Goal: Task Accomplishment & Management: Use online tool/utility

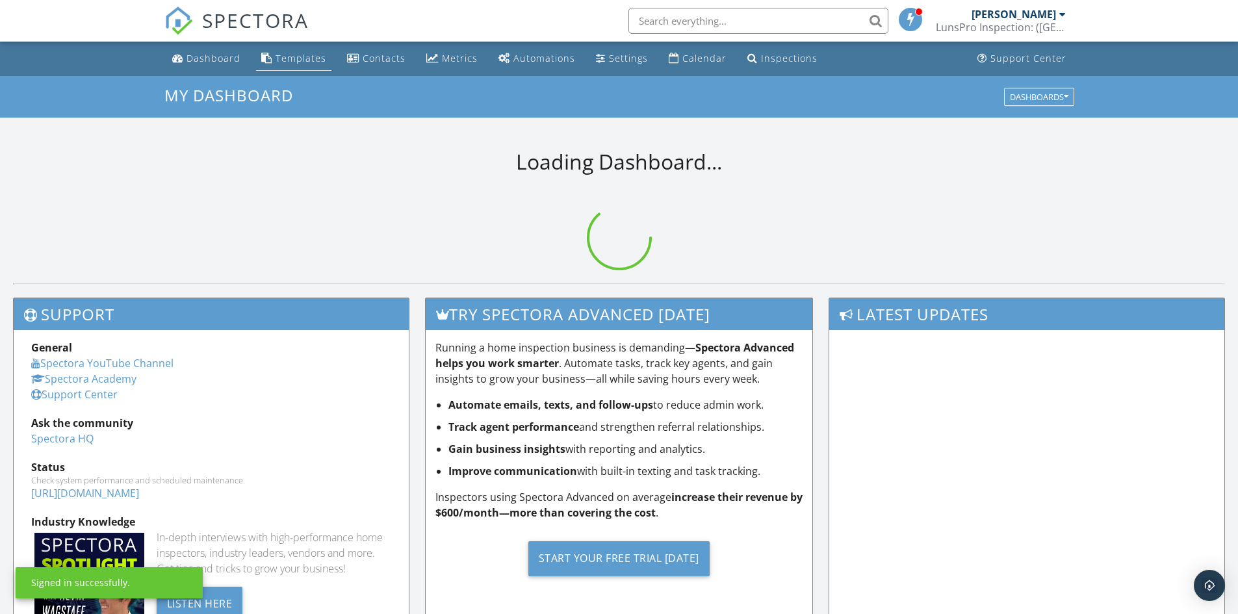
click at [300, 58] on div "Templates" at bounding box center [300, 58] width 51 height 12
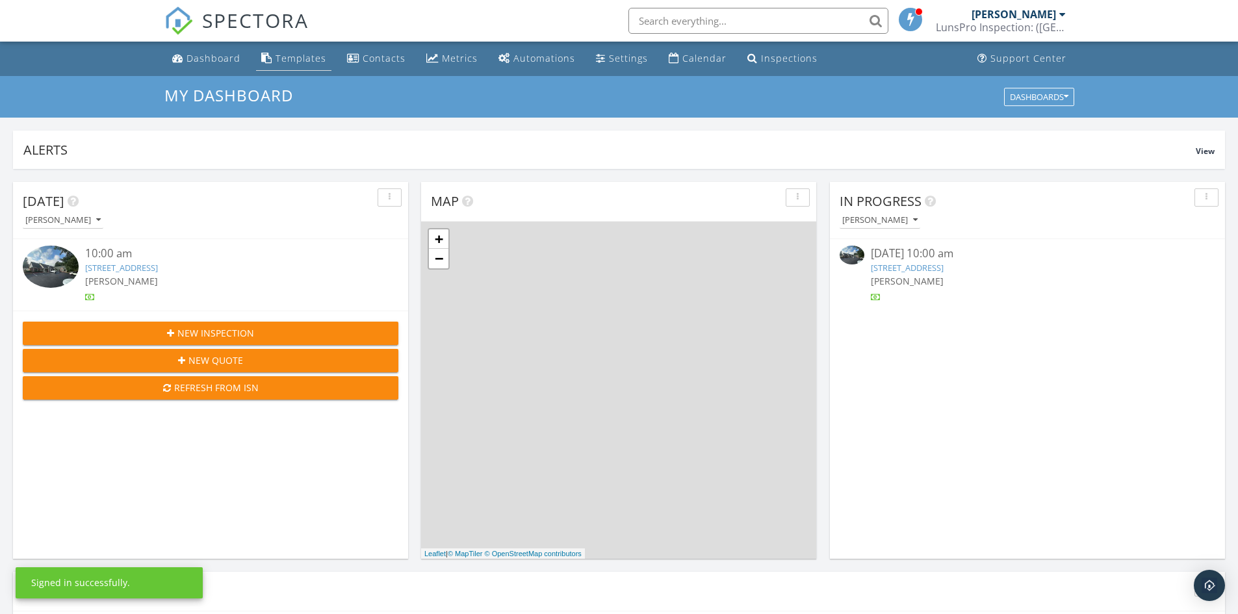
scroll to position [1203, 1258]
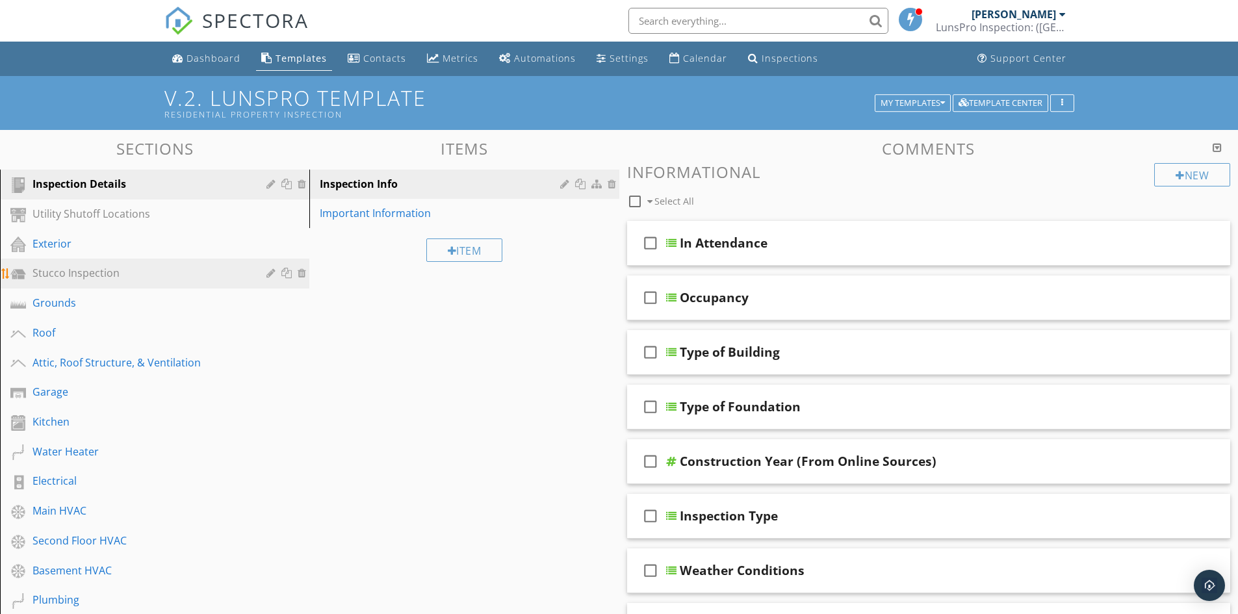
scroll to position [195, 0]
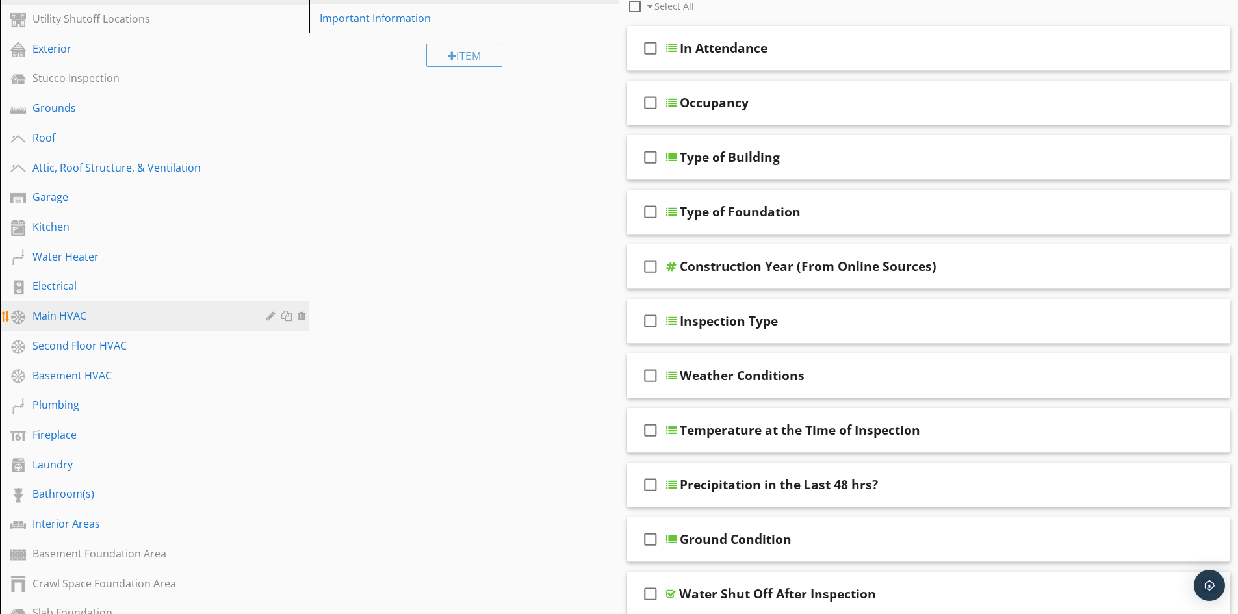
click at [71, 318] on div "Main HVAC" at bounding box center [139, 316] width 215 height 16
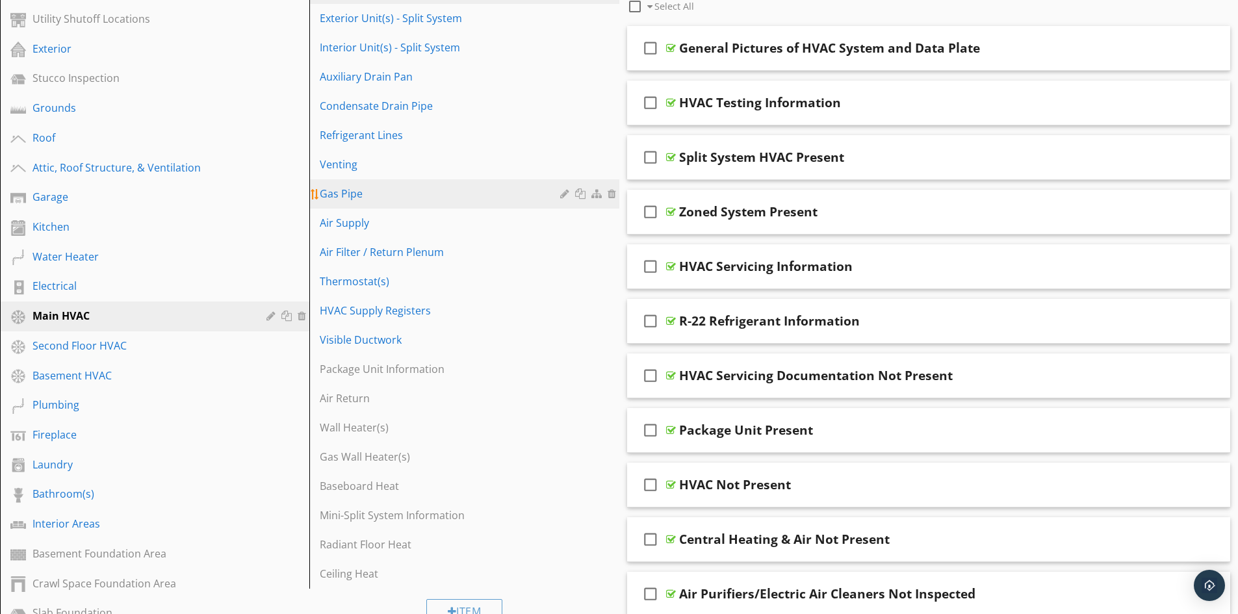
click at [353, 197] on div "Gas Pipe" at bounding box center [442, 194] width 244 height 16
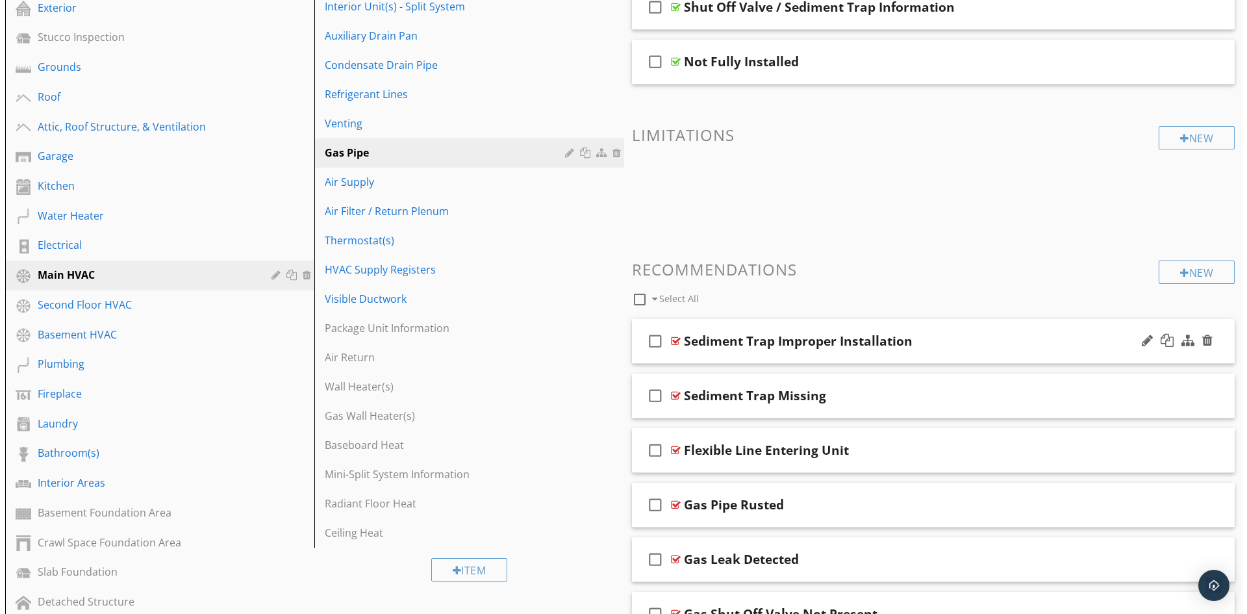
scroll to position [325, 0]
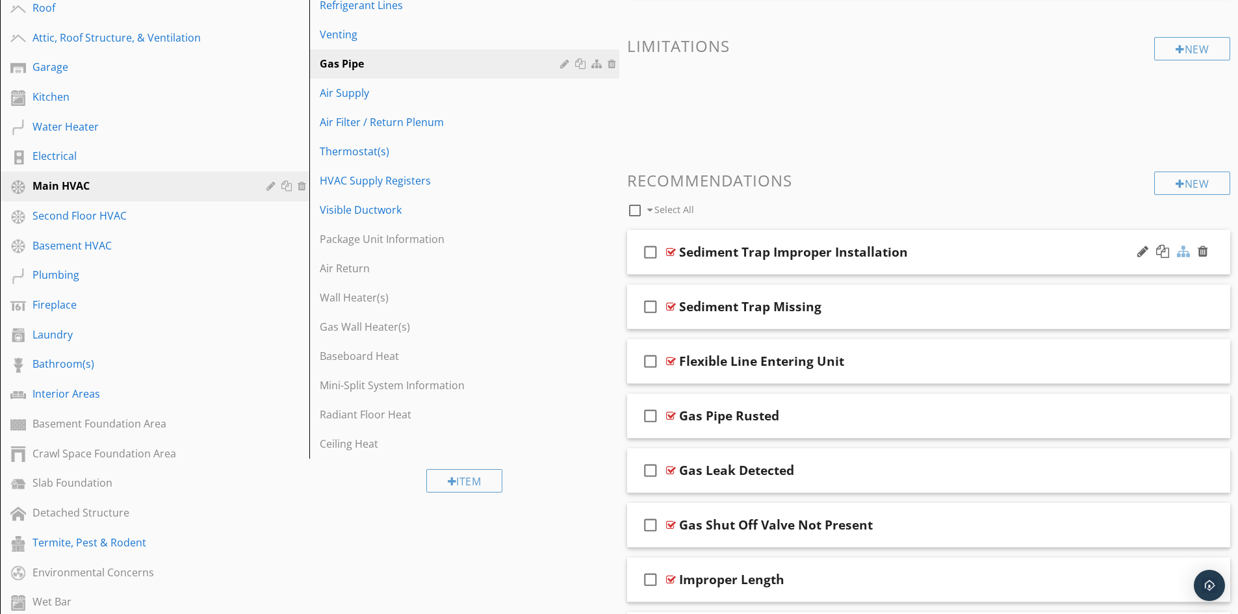
click at [1180, 253] on div at bounding box center [1183, 251] width 13 height 13
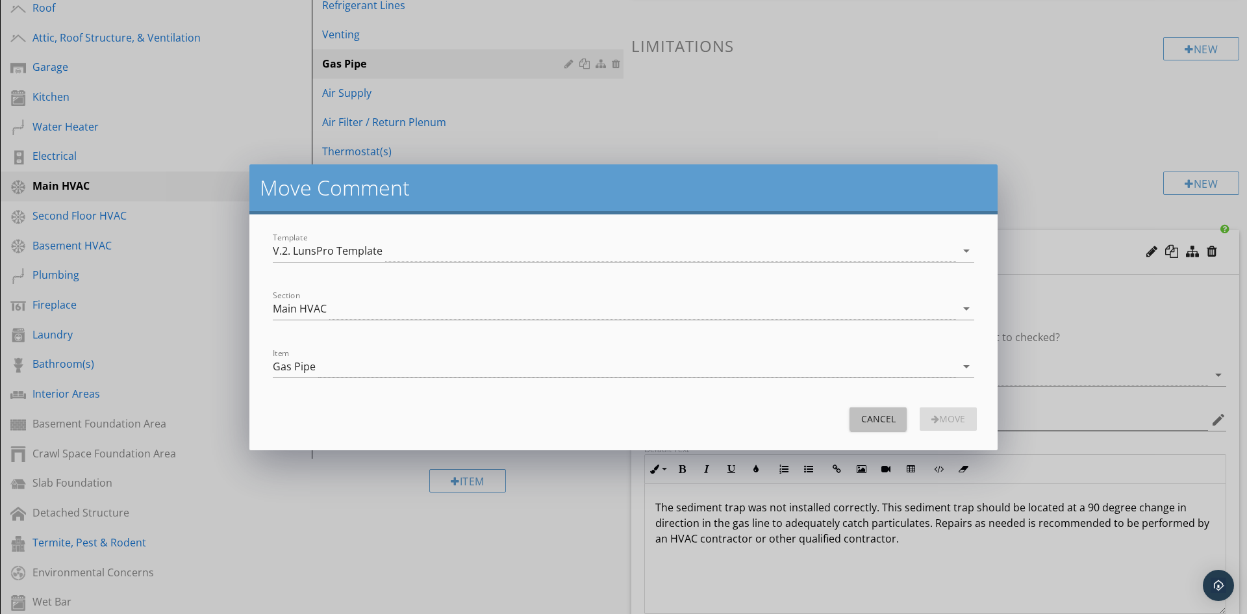
click at [867, 423] on div "Cancel" at bounding box center [878, 419] width 36 height 14
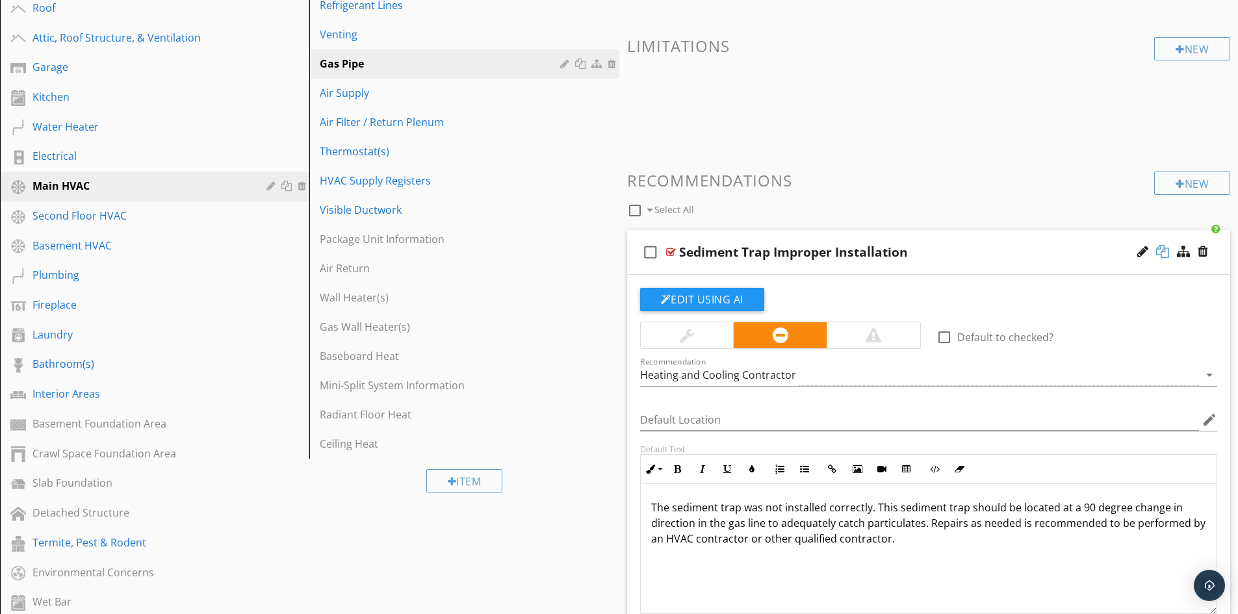
click at [1163, 253] on div at bounding box center [1162, 251] width 13 height 13
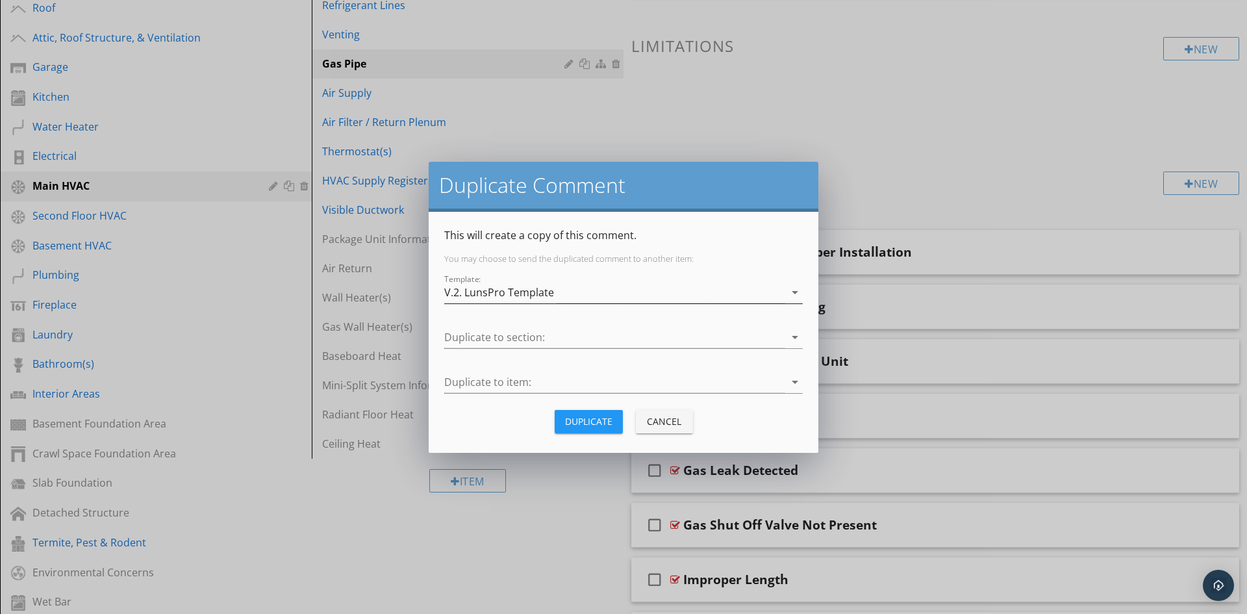
click at [720, 292] on div "V.2. LunsPro Template" at bounding box center [614, 292] width 340 height 21
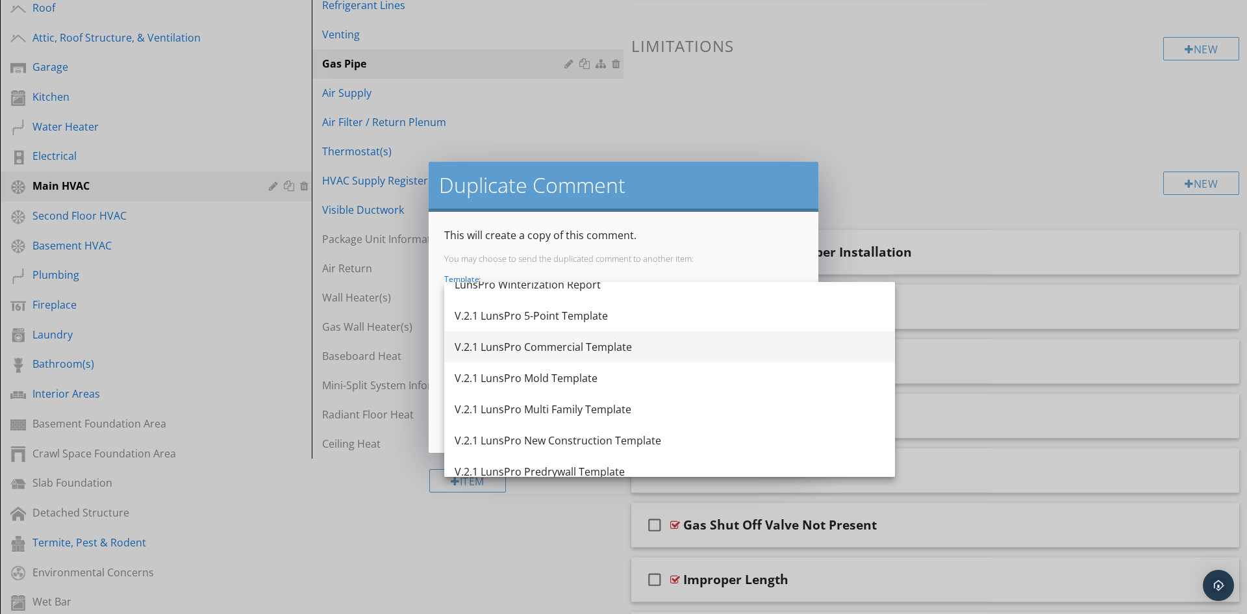
click at [575, 346] on div "V.2.1 LunsPro Commercial Template" at bounding box center [670, 347] width 430 height 16
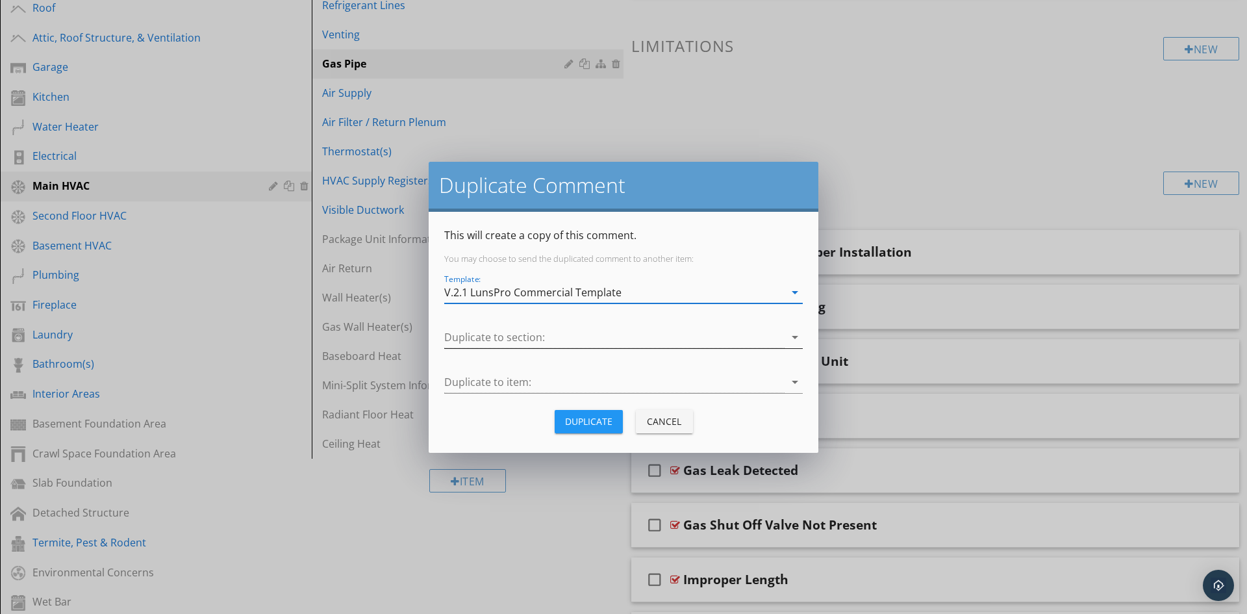
click at [654, 341] on div at bounding box center [614, 337] width 340 height 21
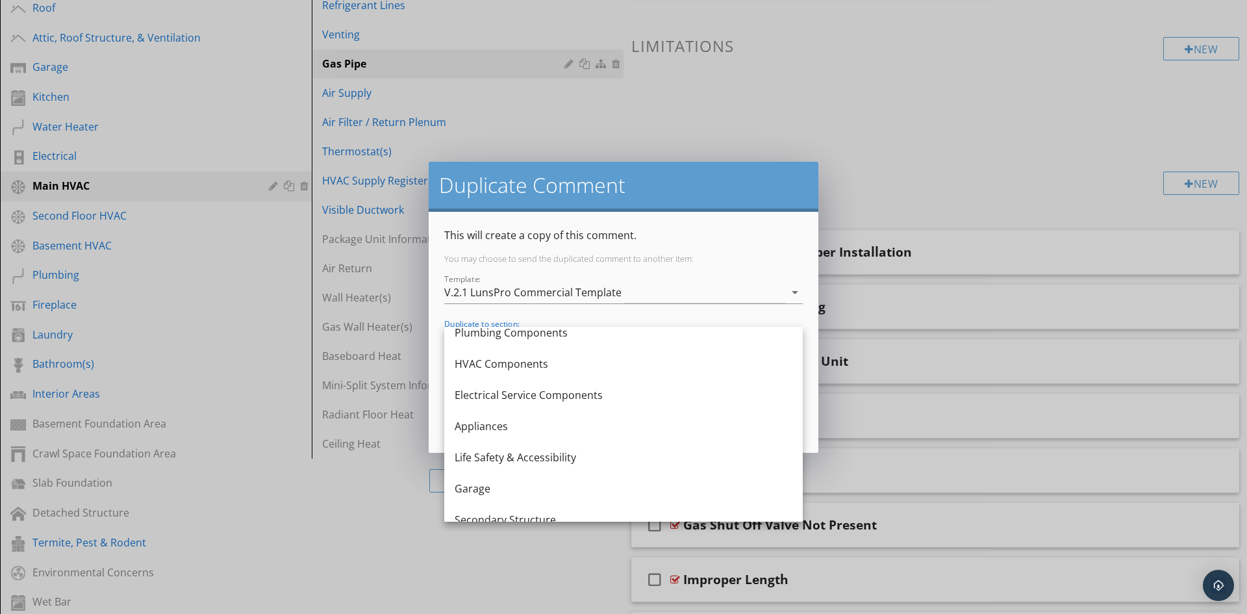
scroll to position [260, 0]
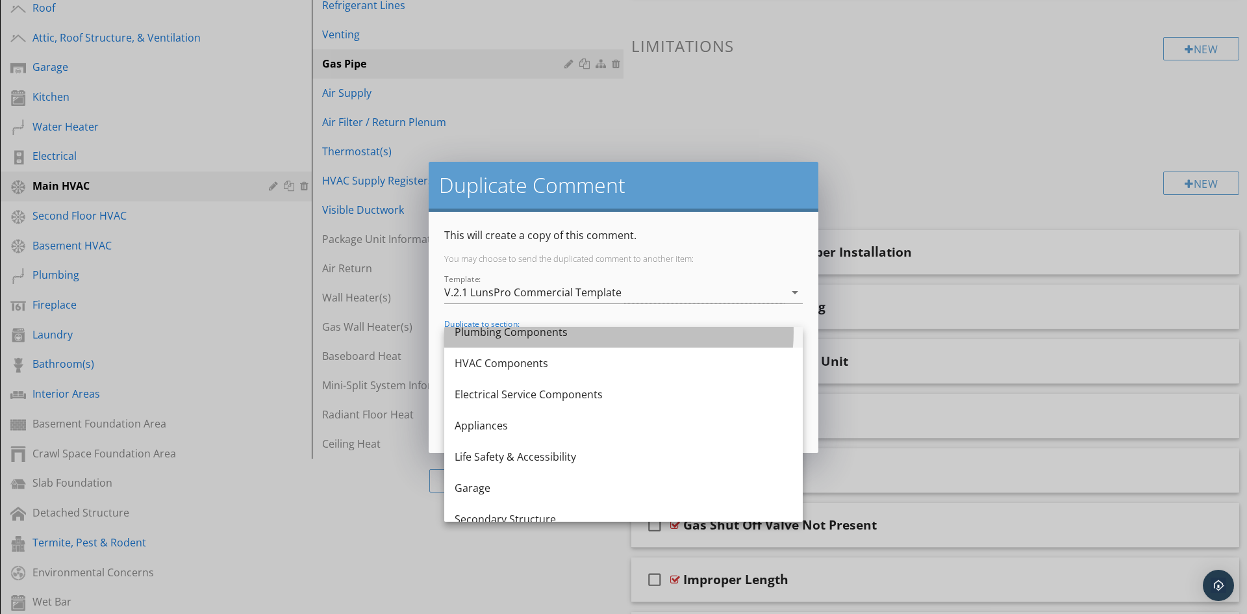
click at [554, 333] on div "Plumbing Components" at bounding box center [624, 332] width 338 height 16
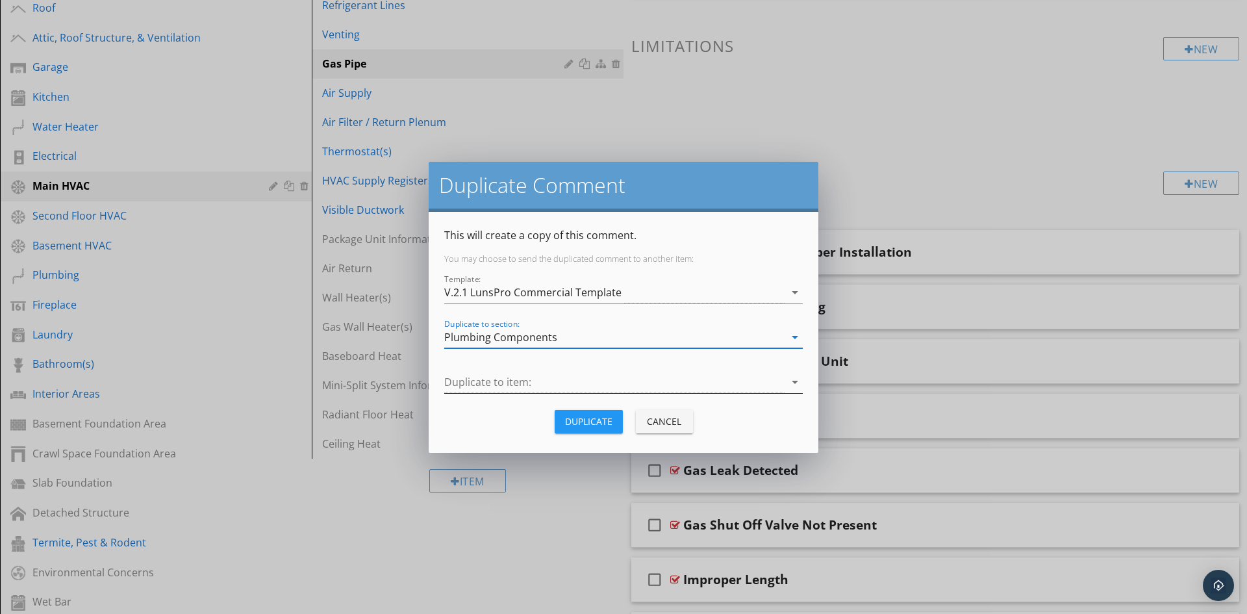
click at [771, 376] on div at bounding box center [614, 382] width 340 height 21
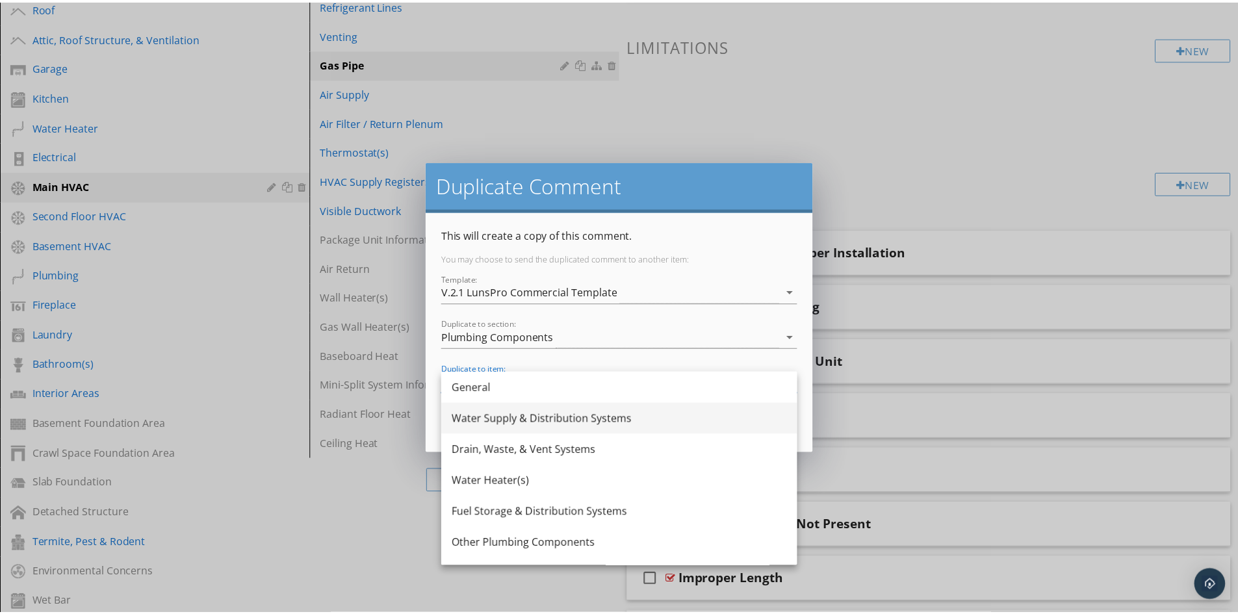
scroll to position [23, 0]
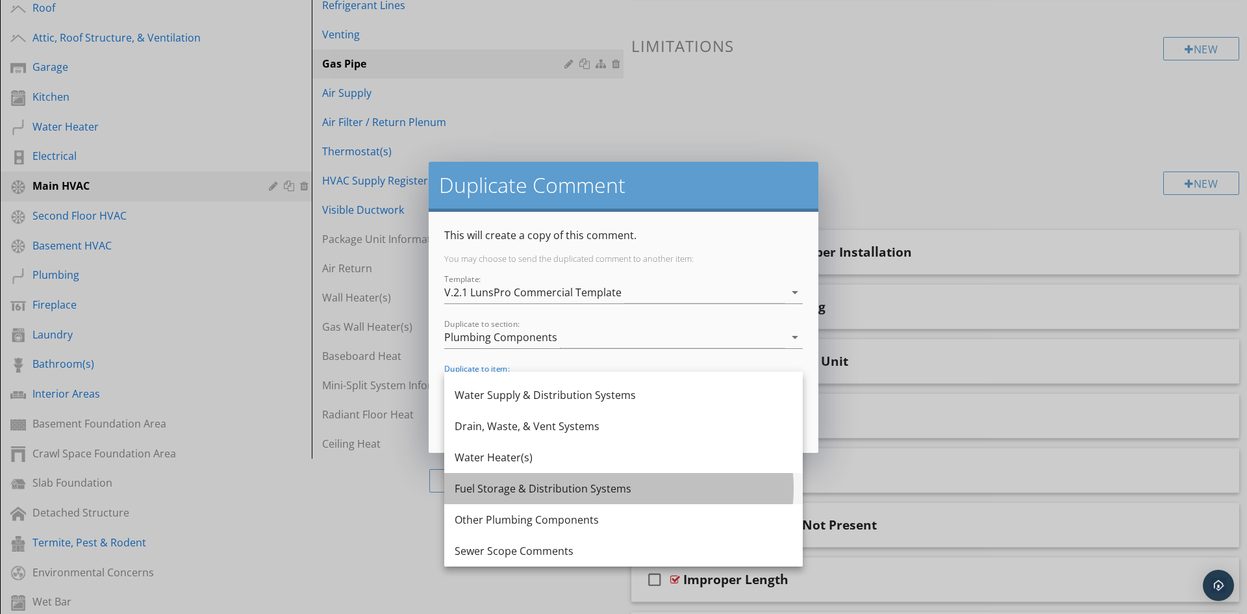
click at [571, 487] on div "Fuel Storage & Distribution Systems" at bounding box center [624, 489] width 338 height 16
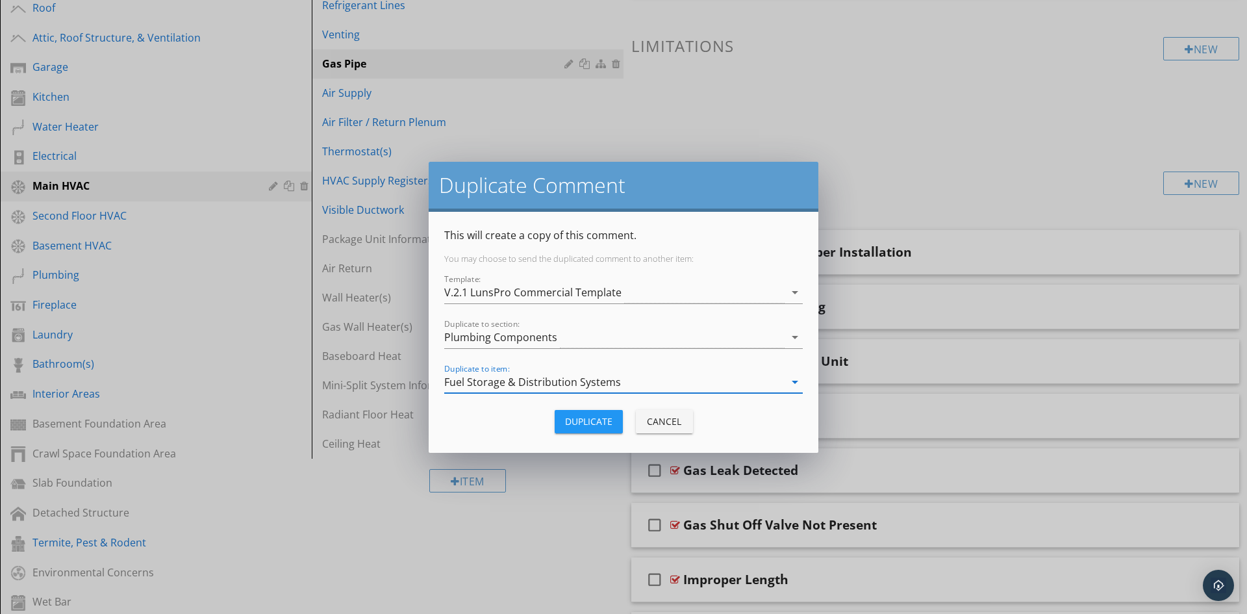
click at [594, 425] on div "Duplicate" at bounding box center [588, 421] width 47 height 14
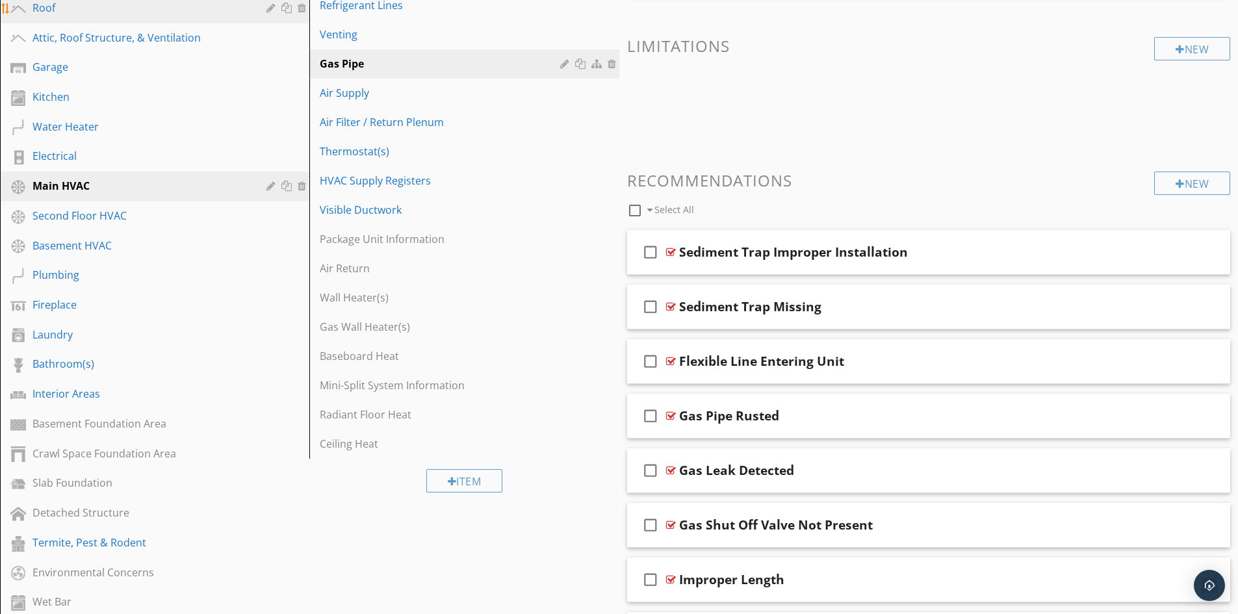
scroll to position [0, 0]
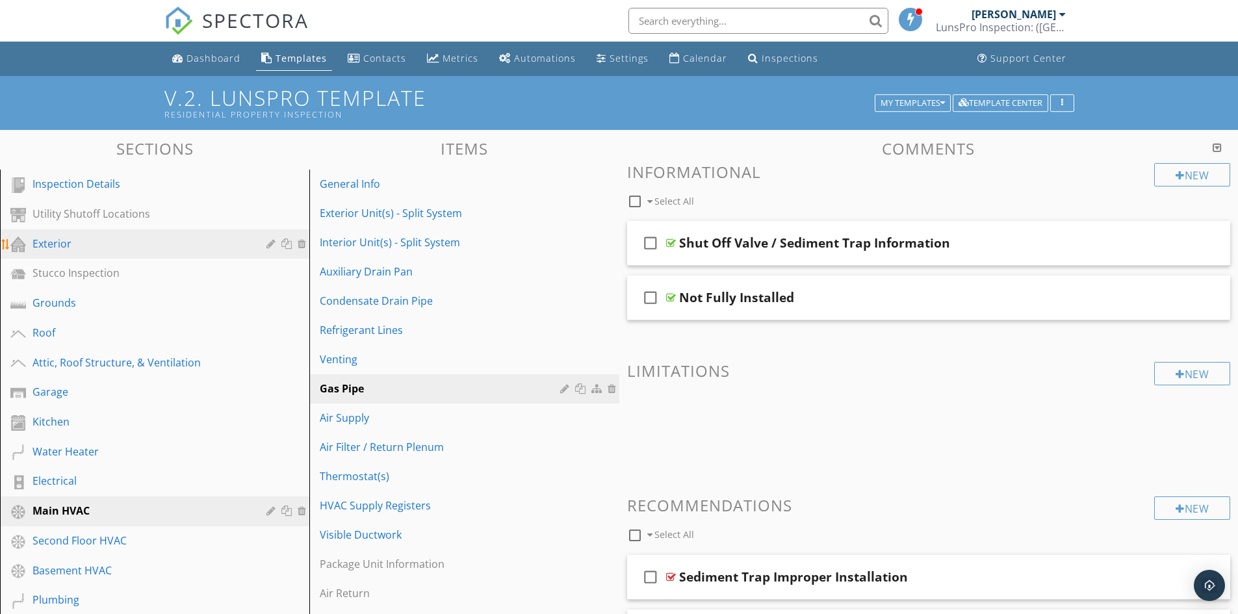
click at [57, 240] on div "Exterior" at bounding box center [139, 244] width 215 height 16
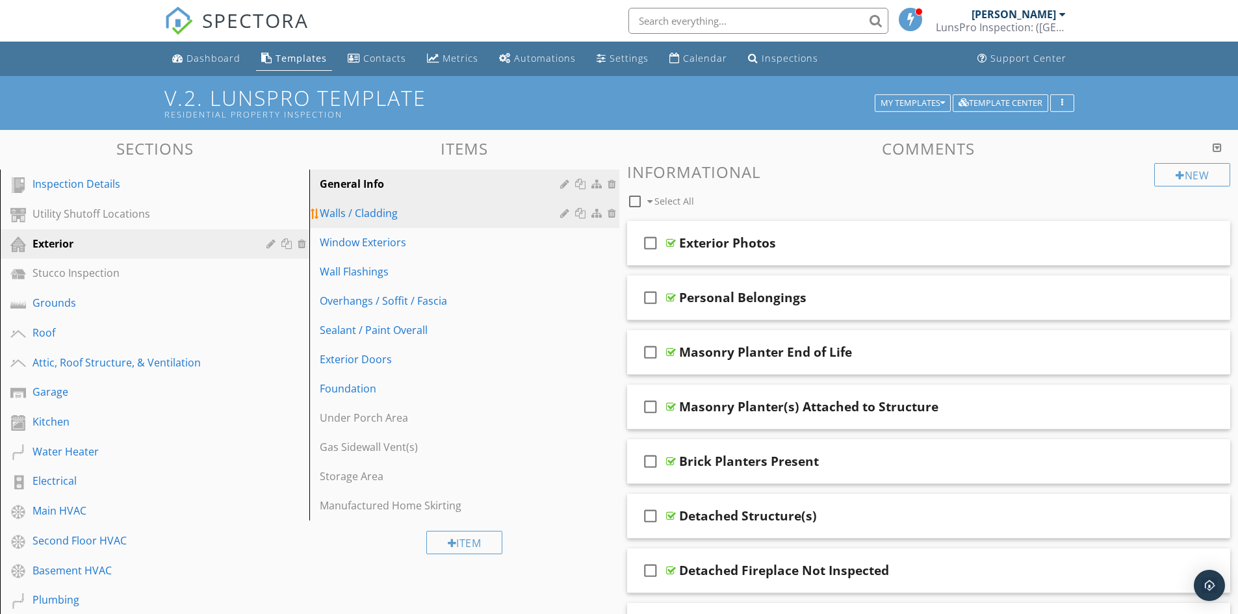
click at [381, 216] on div "Walls / Cladding" at bounding box center [442, 213] width 244 height 16
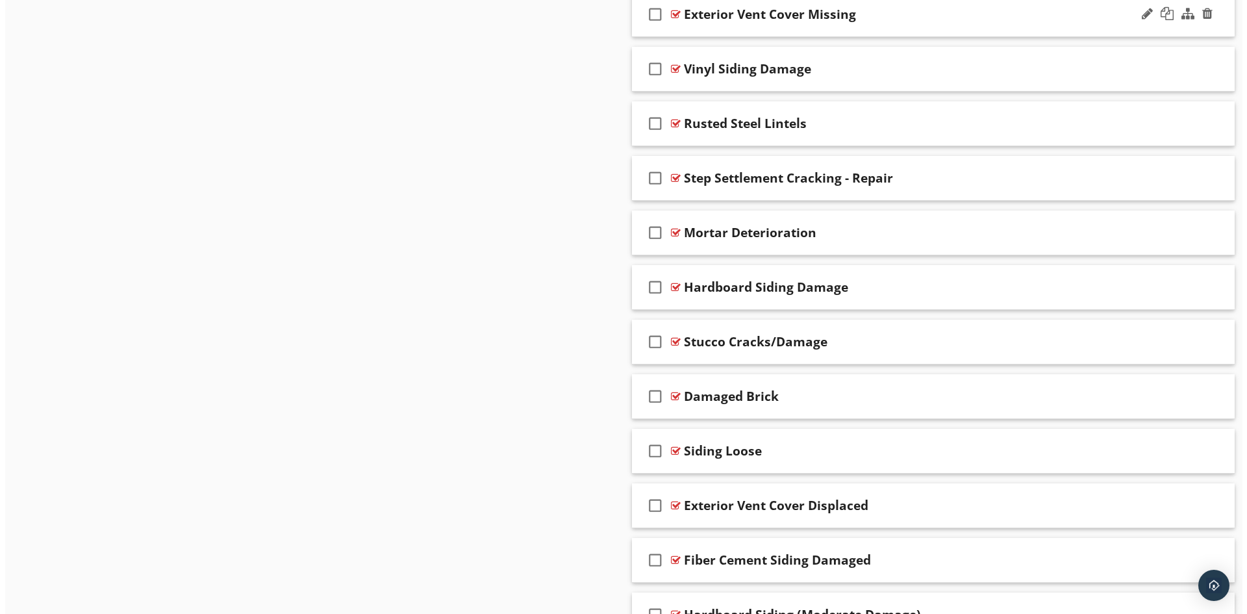
scroll to position [1819, 0]
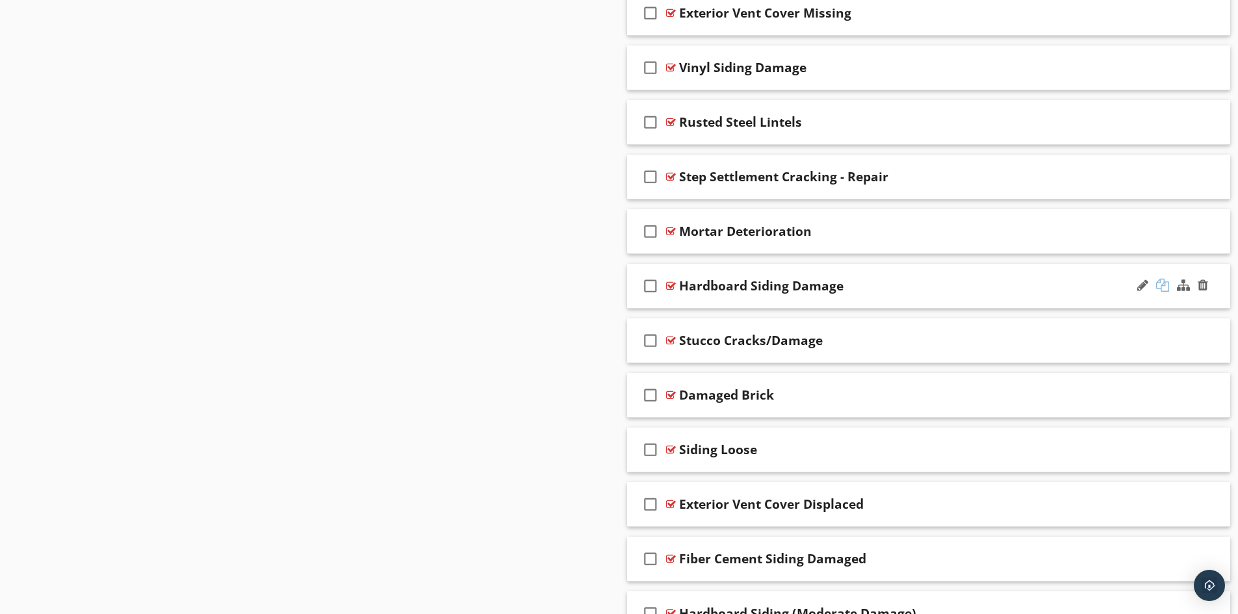
click at [1159, 286] on div at bounding box center [1162, 285] width 13 height 13
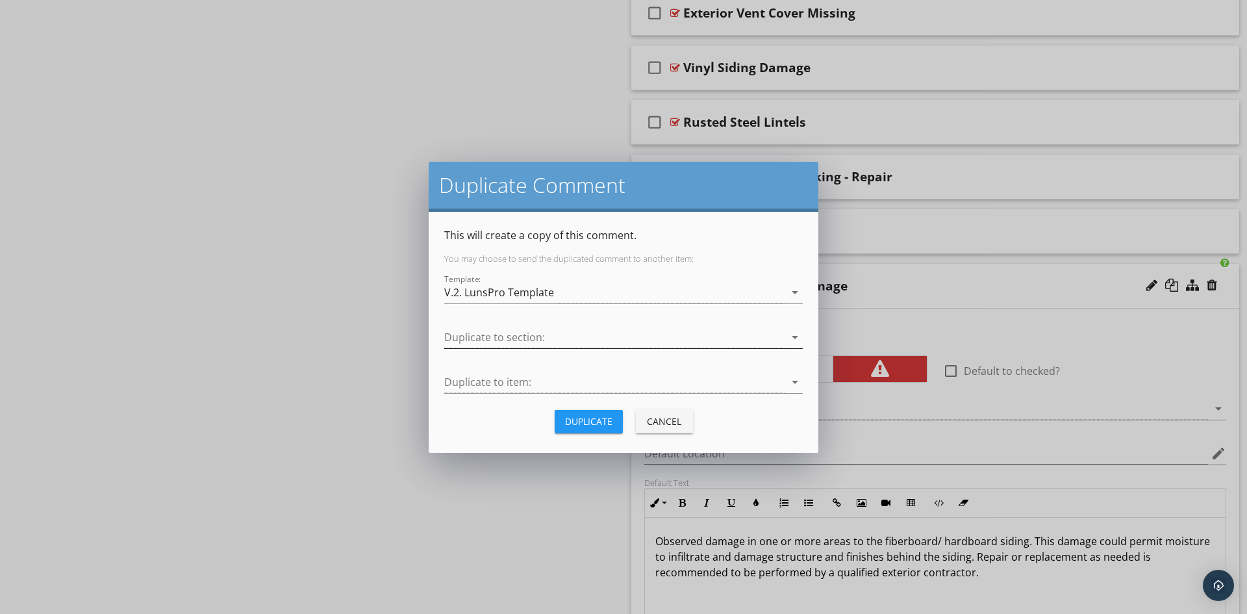
click at [648, 337] on div at bounding box center [614, 337] width 340 height 21
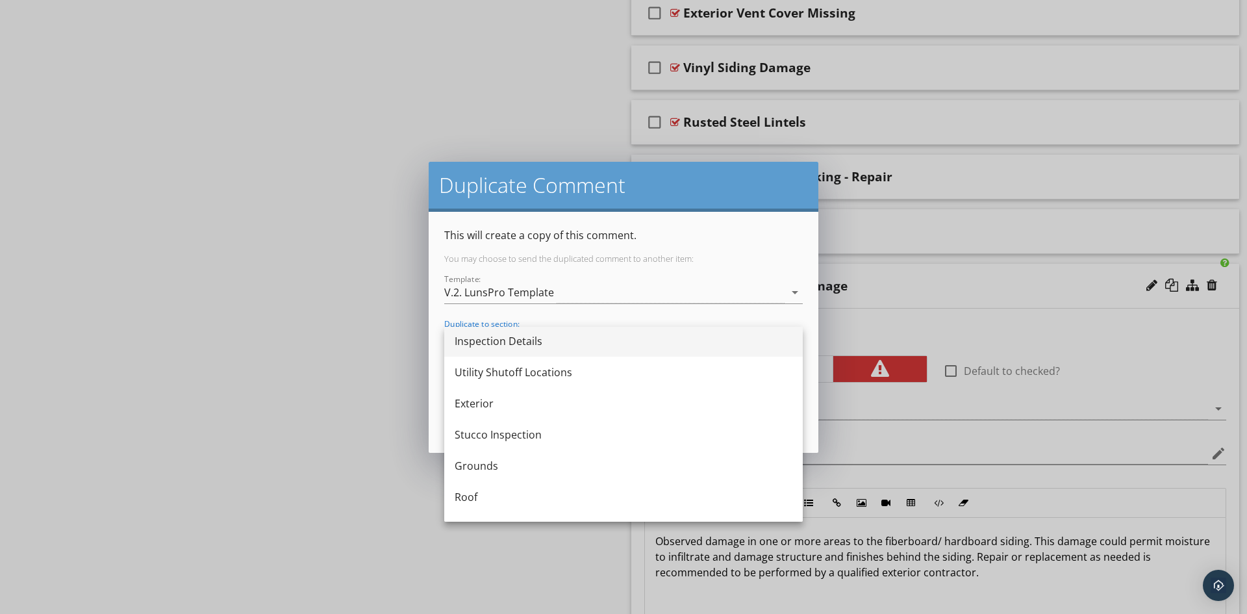
scroll to position [0, 0]
click at [648, 288] on div "V.2. LunsPro Template" at bounding box center [614, 292] width 340 height 21
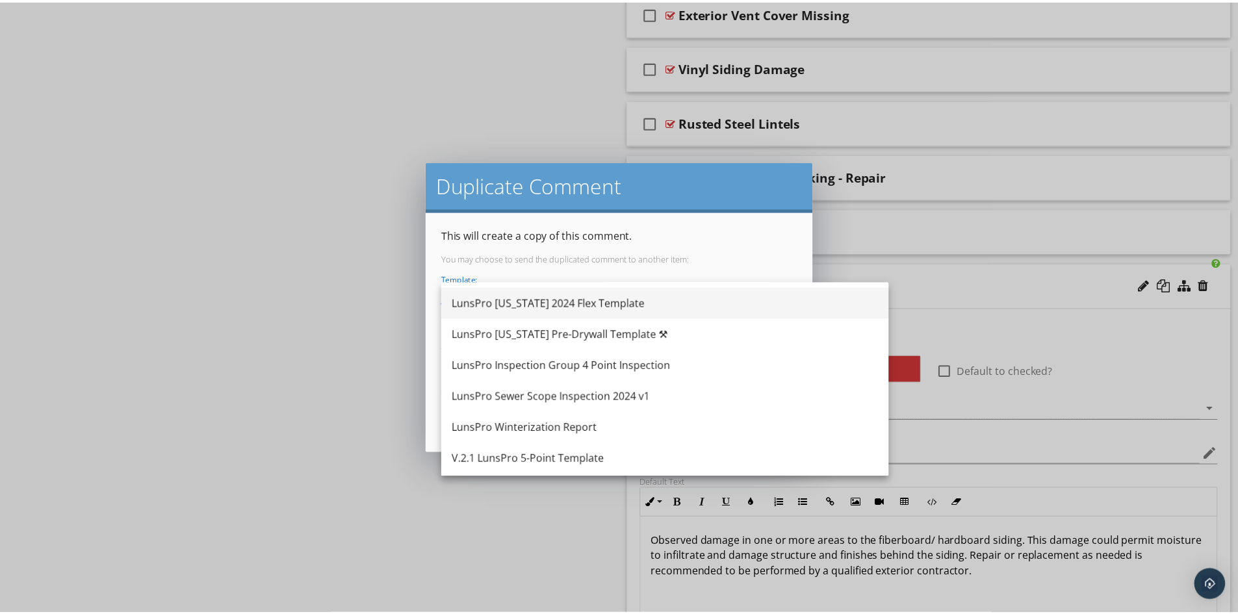
scroll to position [260, 0]
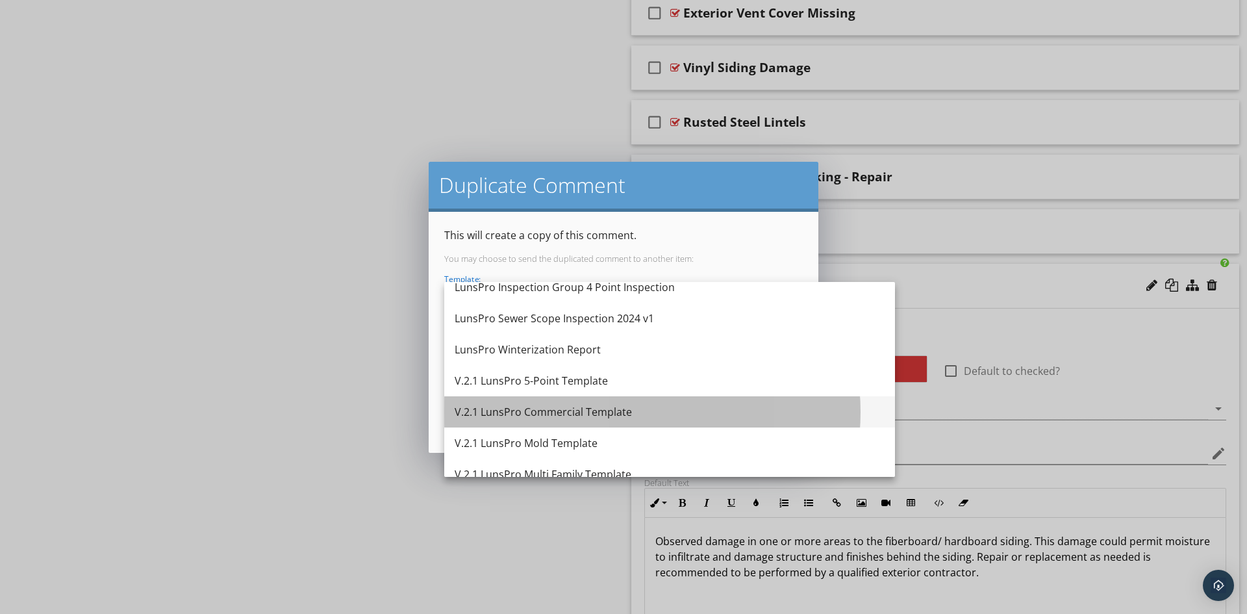
click at [593, 411] on div "V.2.1 LunsPro Commercial Template" at bounding box center [670, 412] width 430 height 16
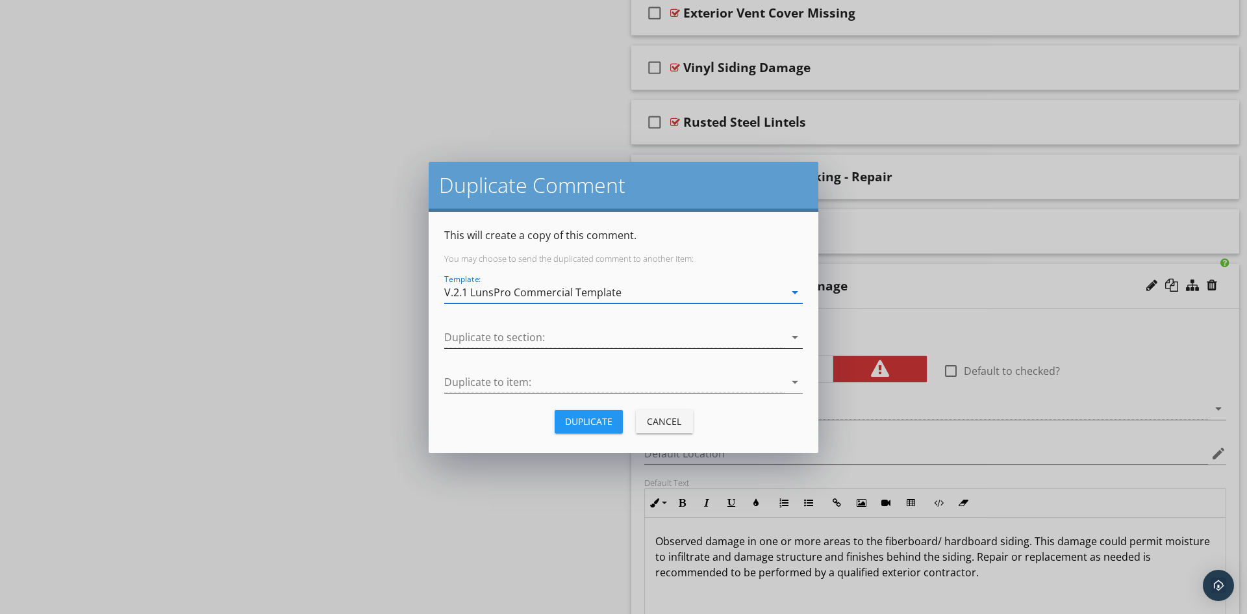
click at [637, 327] on div at bounding box center [614, 337] width 340 height 21
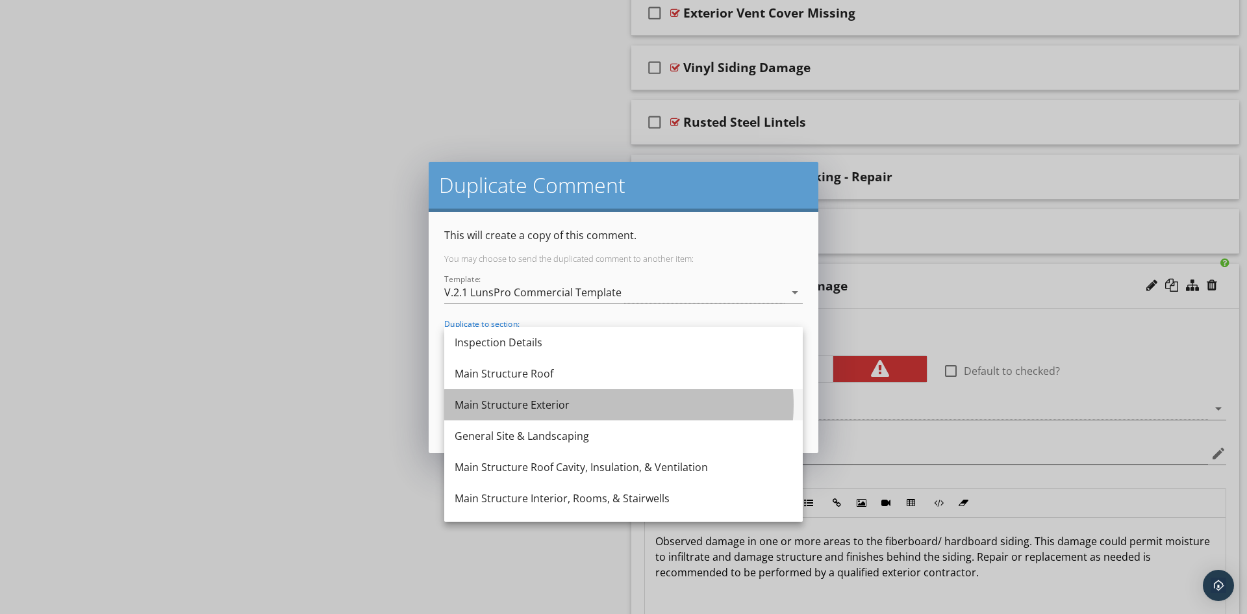
click at [528, 409] on div "Main Structure Exterior" at bounding box center [624, 405] width 338 height 16
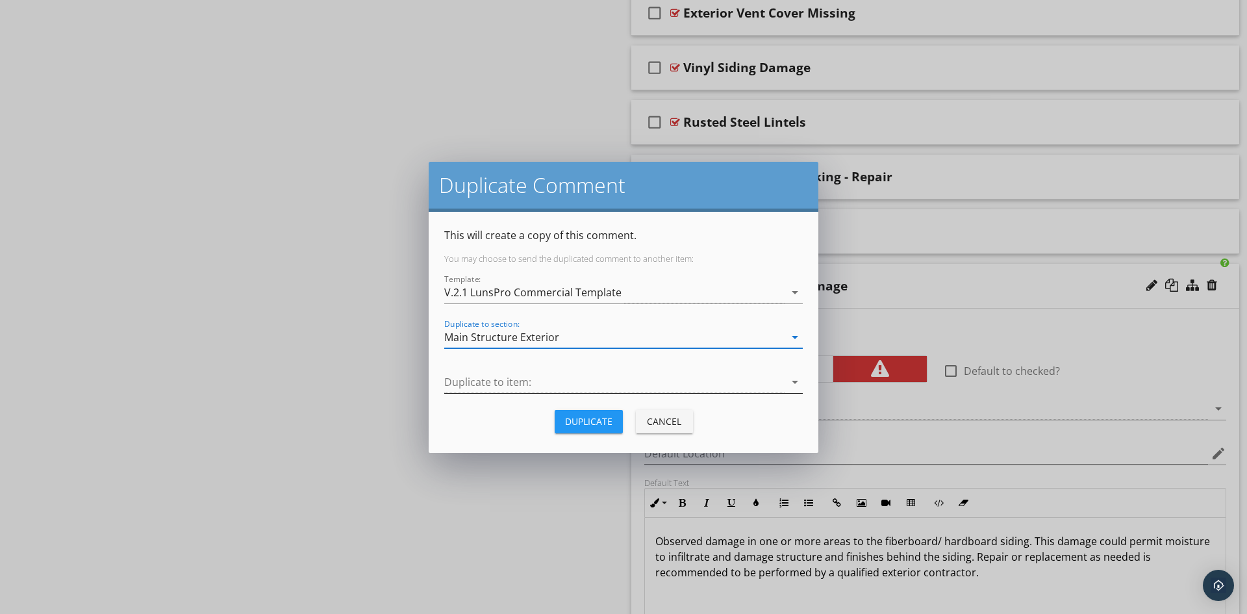
click at [559, 383] on div at bounding box center [614, 382] width 340 height 21
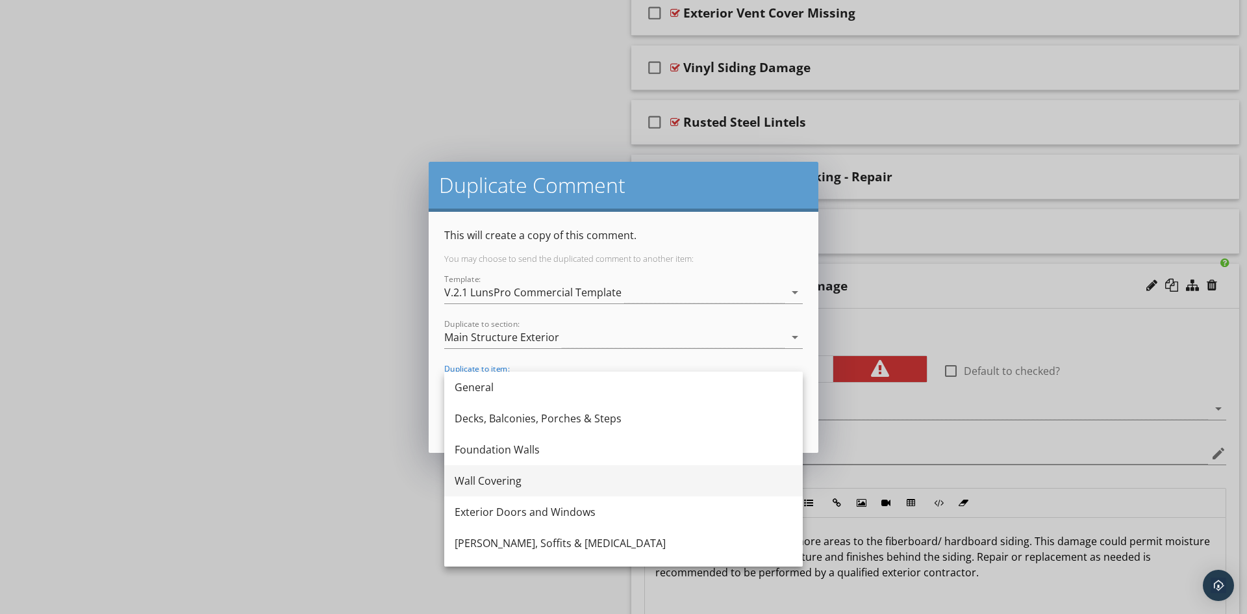
click at [503, 479] on div "Wall Covering" at bounding box center [624, 481] width 338 height 16
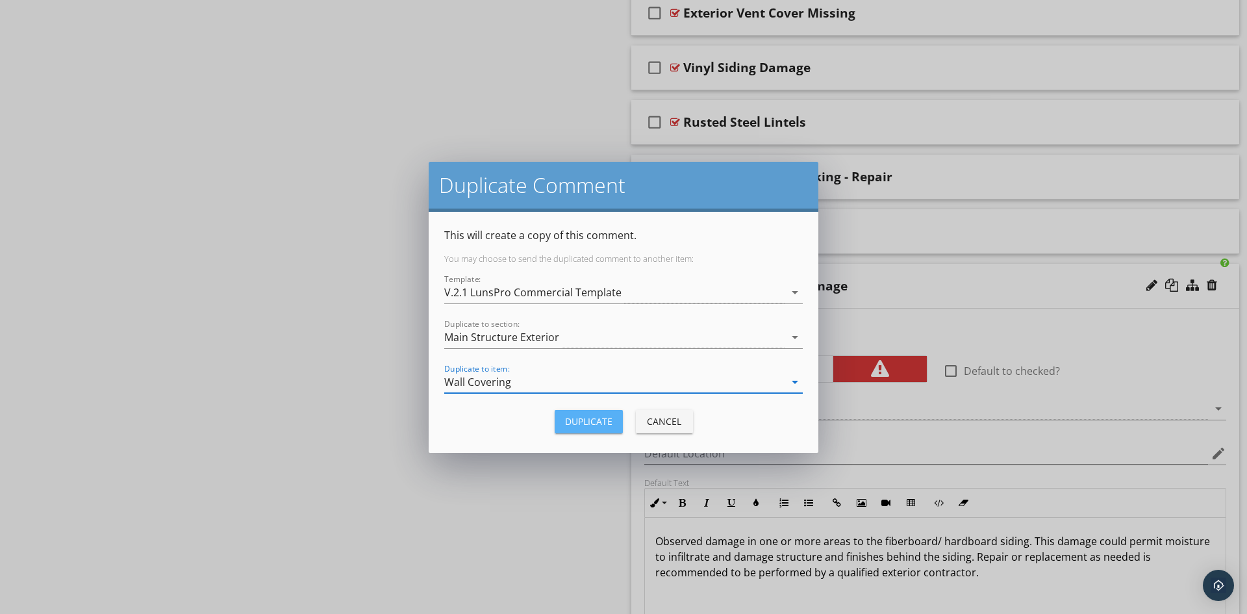
click at [589, 414] on button "Duplicate" at bounding box center [589, 421] width 68 height 23
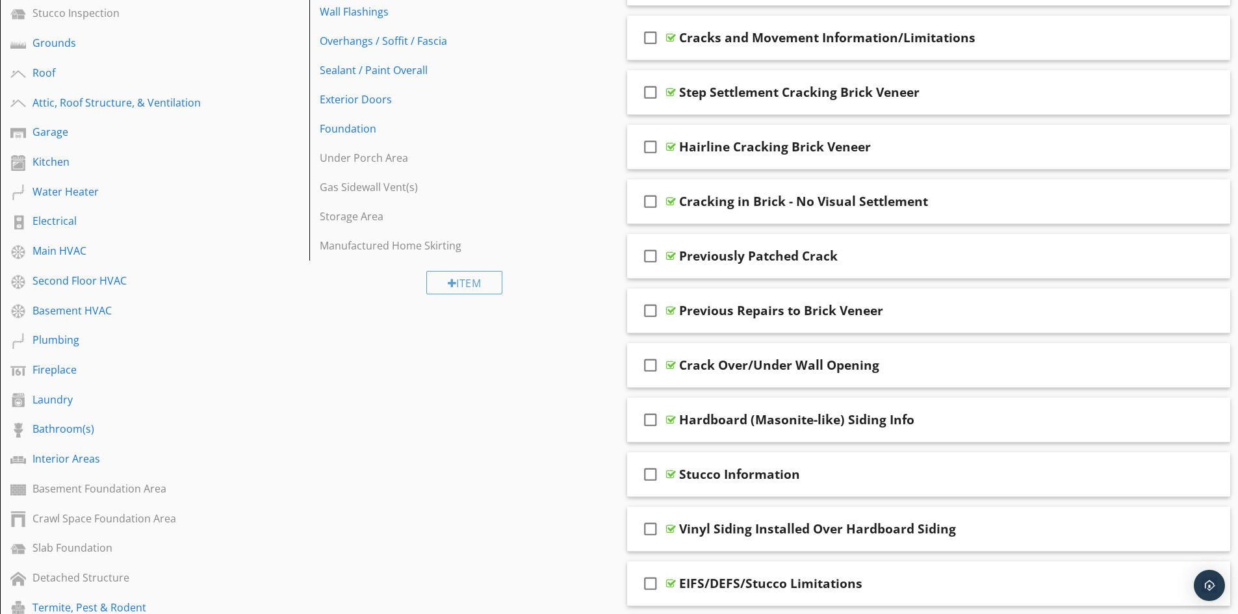
scroll to position [195, 0]
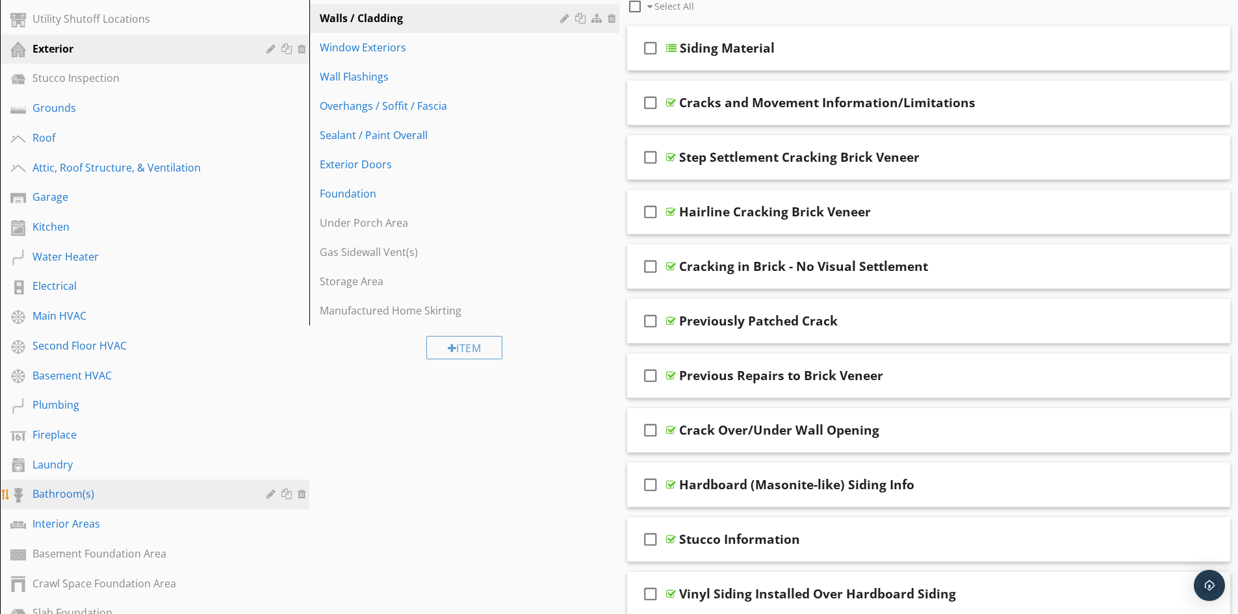
click at [61, 497] on div "Bathroom(s)" at bounding box center [139, 494] width 215 height 16
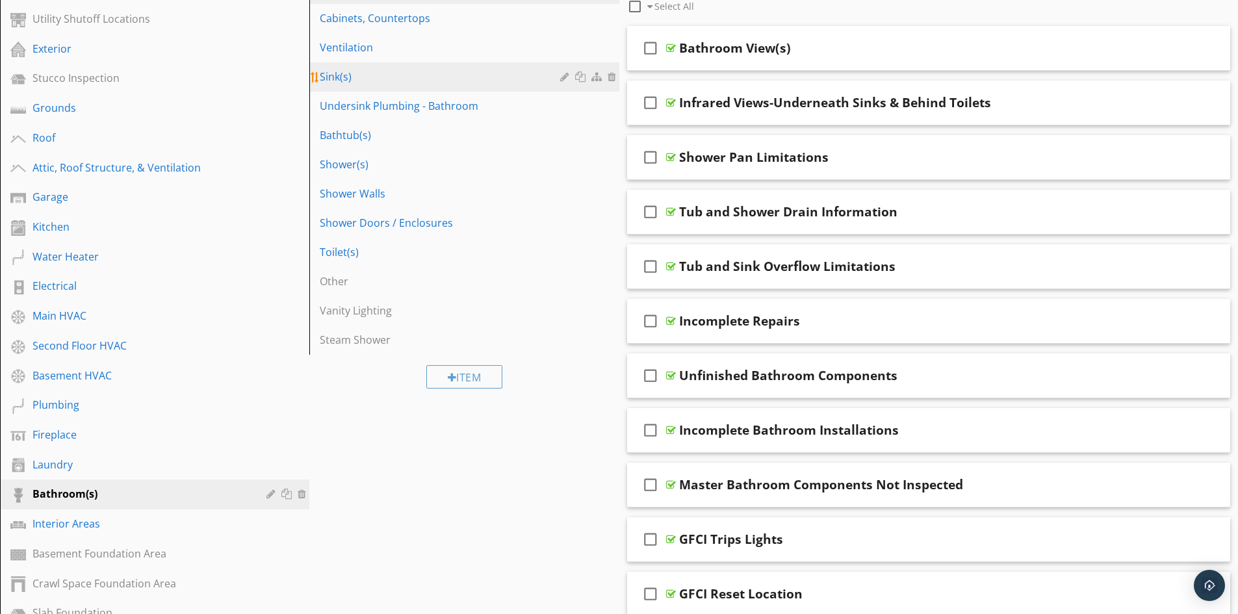
click at [340, 82] on div "Sink(s)" at bounding box center [442, 77] width 244 height 16
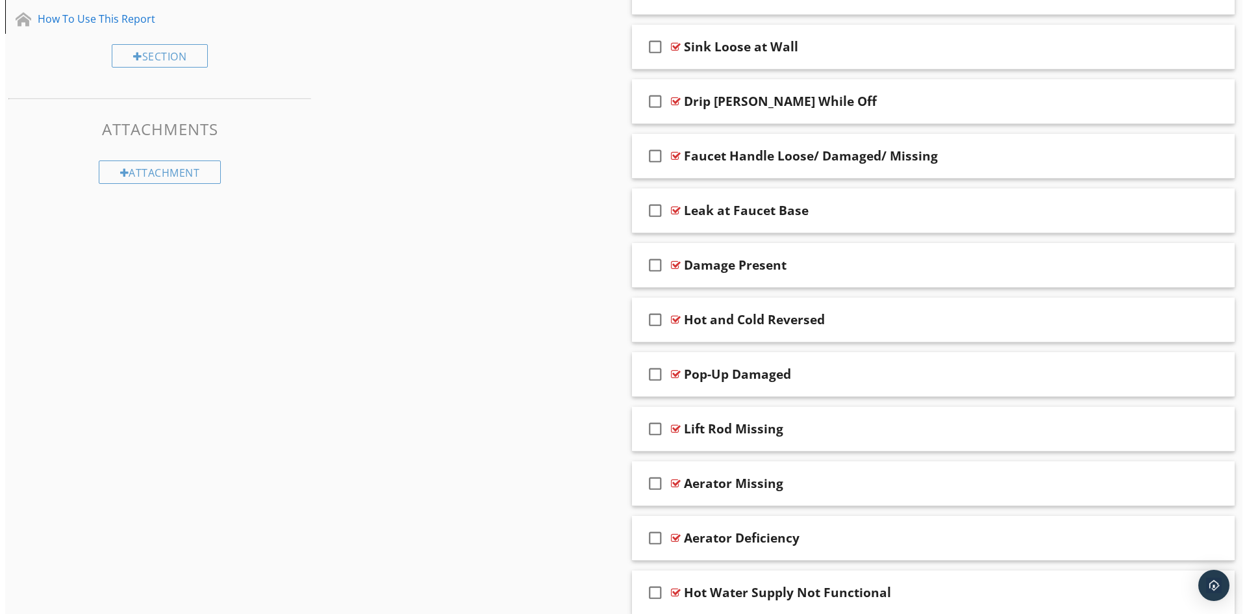
scroll to position [1299, 0]
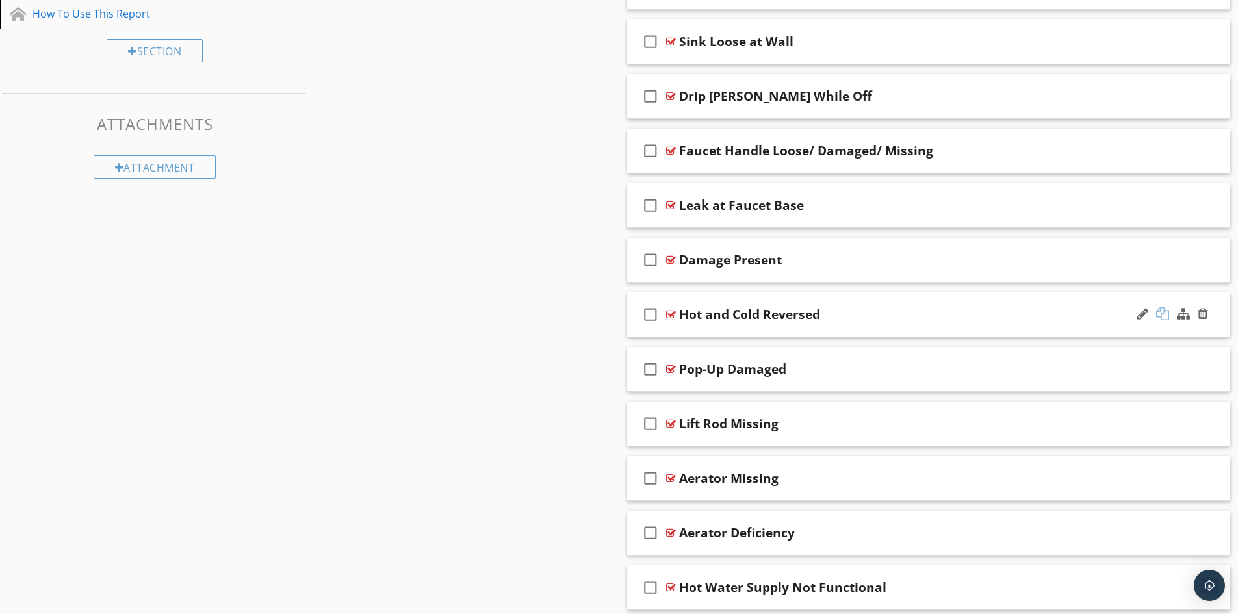
click at [1162, 316] on div at bounding box center [1162, 313] width 13 height 13
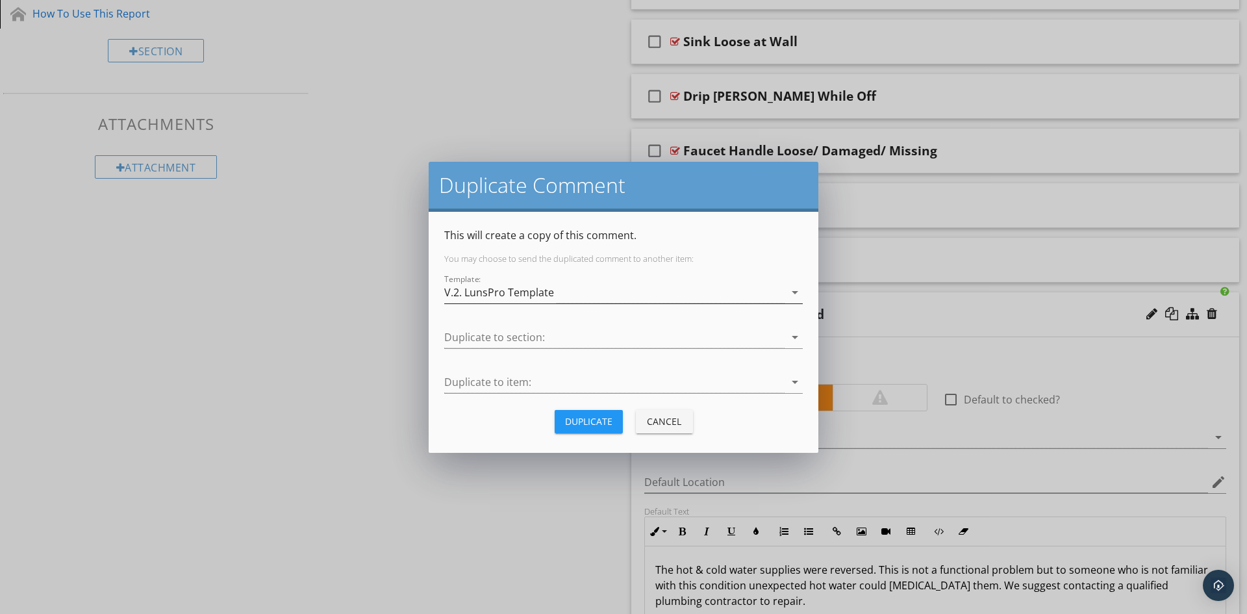
click at [632, 292] on div "V.2. LunsPro Template" at bounding box center [614, 292] width 340 height 21
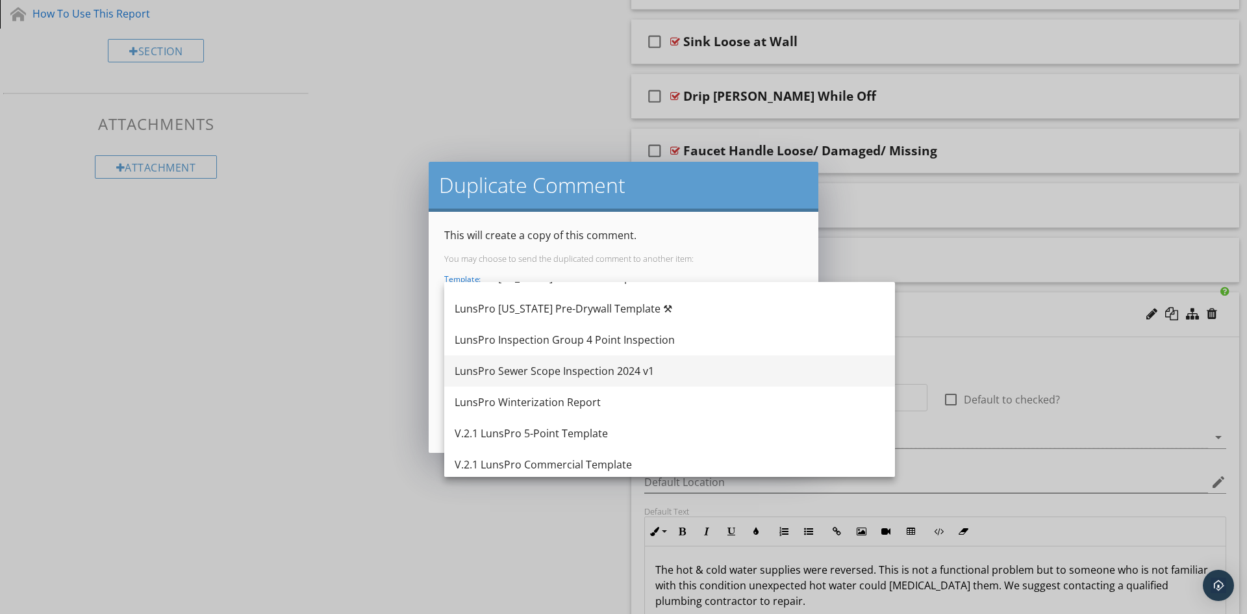
scroll to position [260, 0]
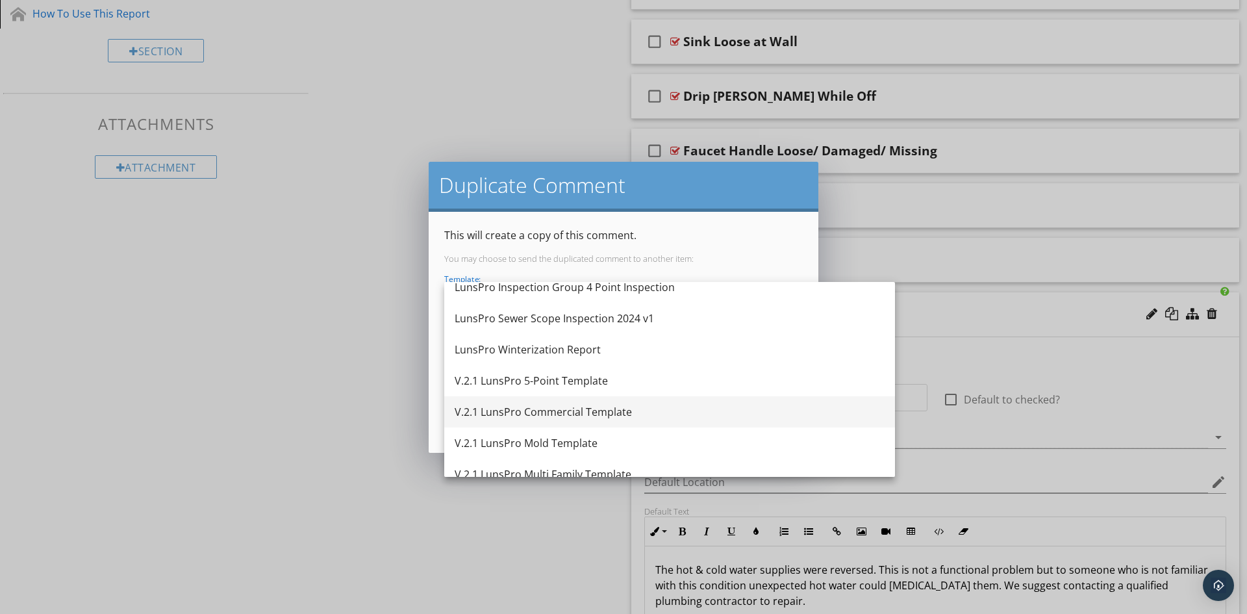
click at [589, 411] on div "V.2.1 LunsPro Commercial Template" at bounding box center [670, 412] width 430 height 16
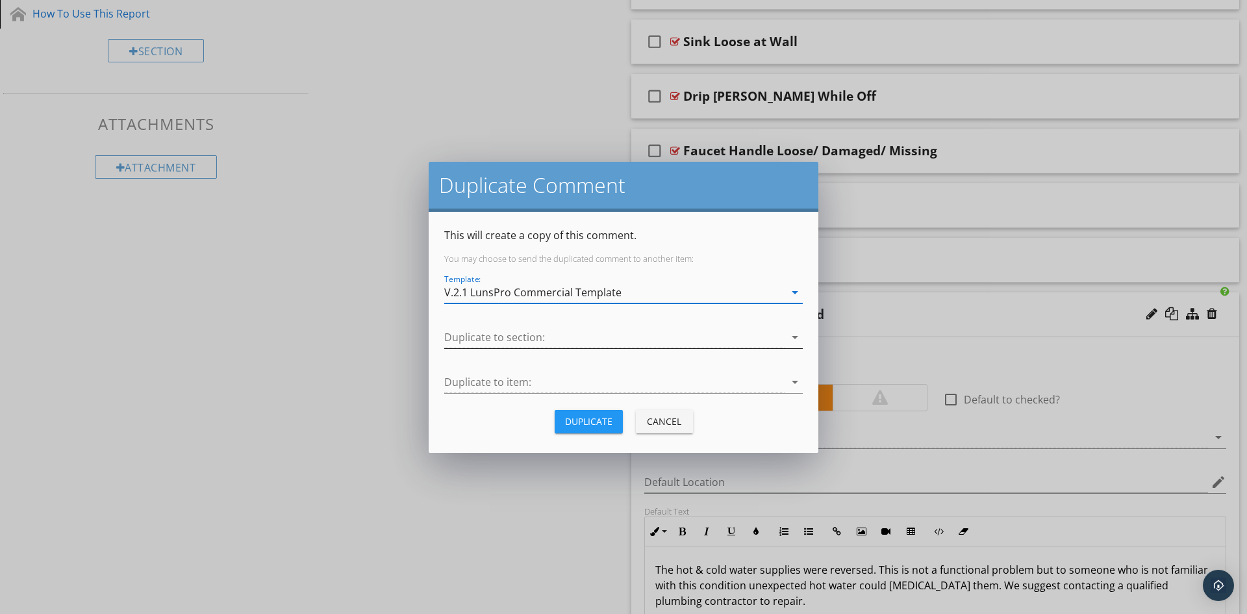
click at [581, 336] on div at bounding box center [614, 337] width 340 height 21
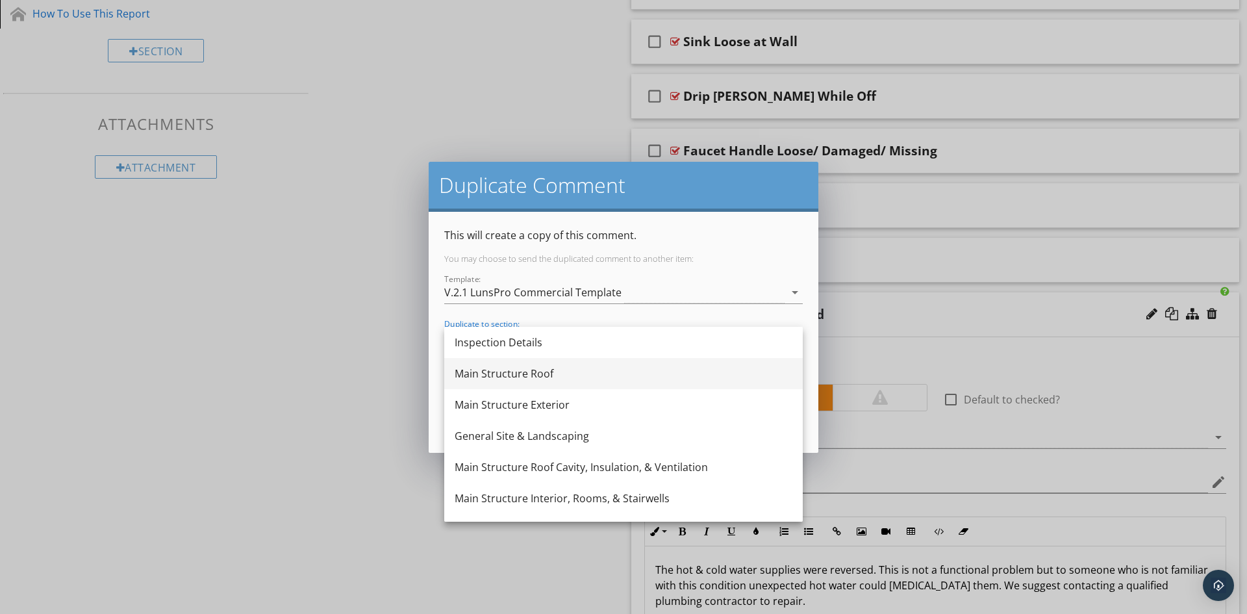
scroll to position [65, 0]
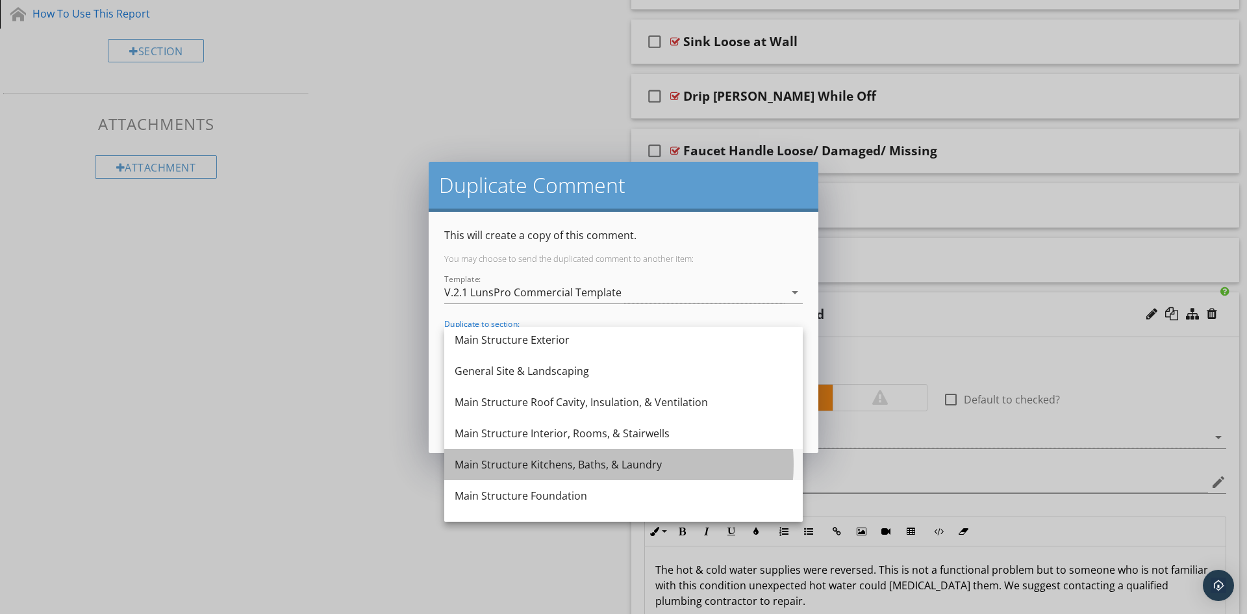
click at [585, 461] on div "Main Structure Kitchens, Baths, & Laundry" at bounding box center [624, 465] width 338 height 16
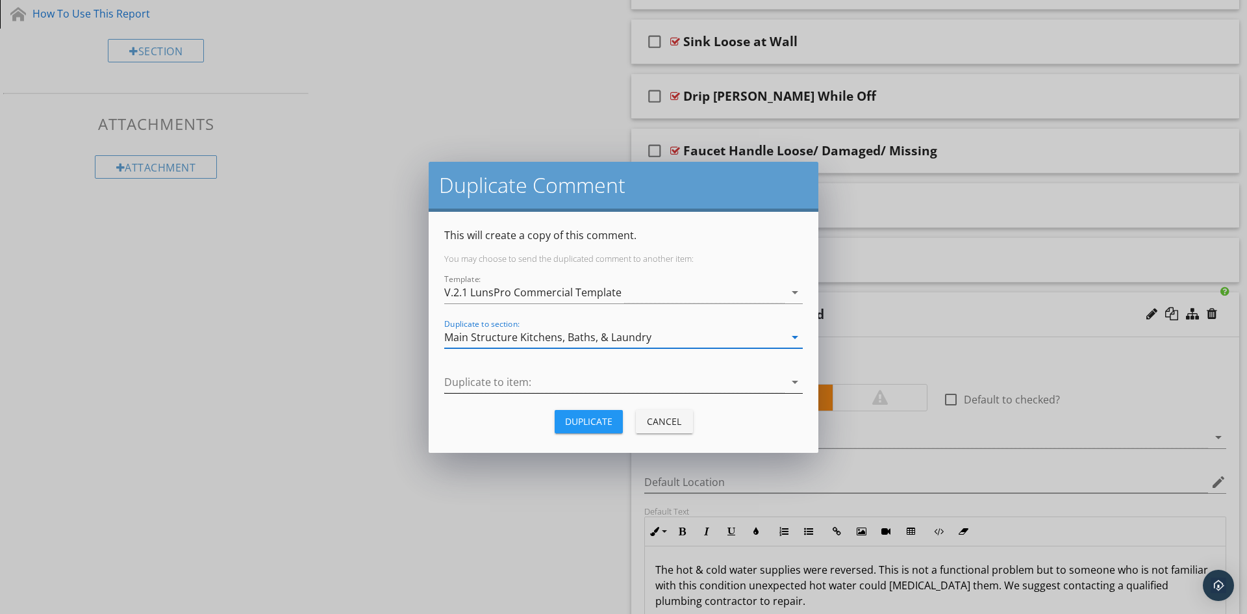
click at [587, 380] on div at bounding box center [614, 382] width 340 height 21
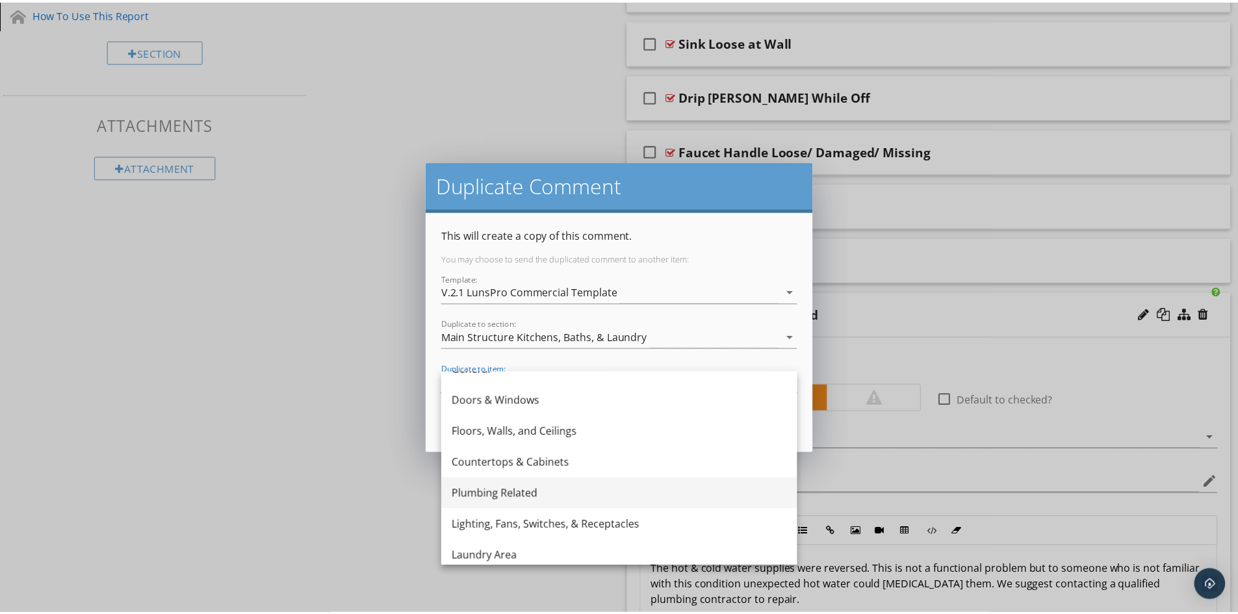
scroll to position [23, 0]
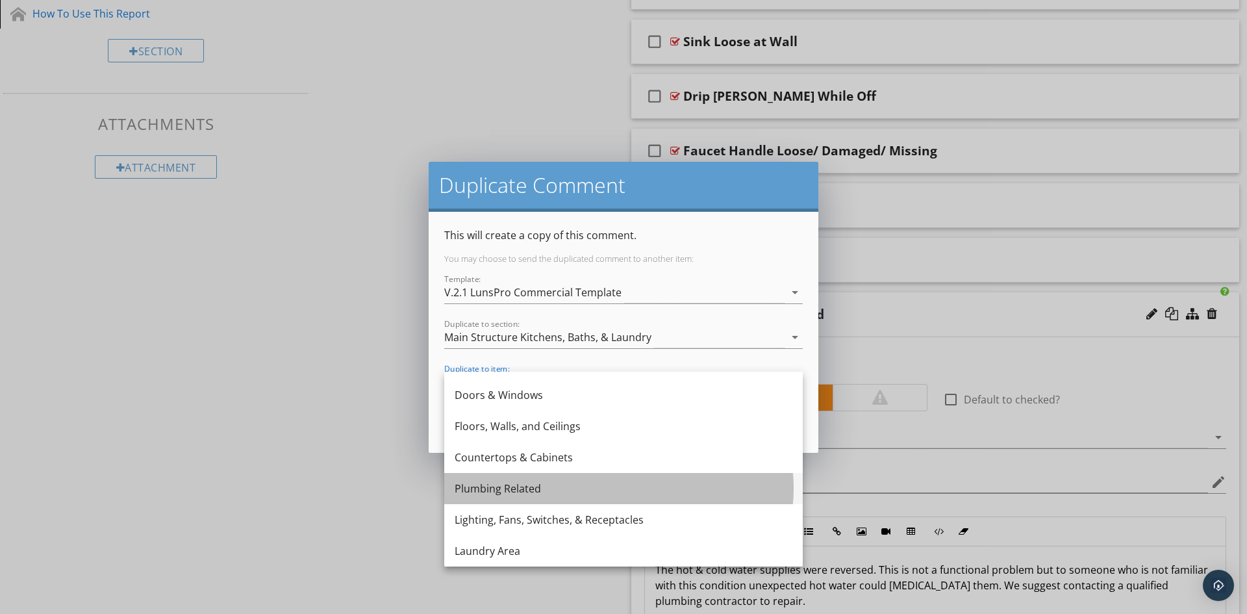
click at [522, 487] on div "Plumbing Related" at bounding box center [624, 489] width 338 height 16
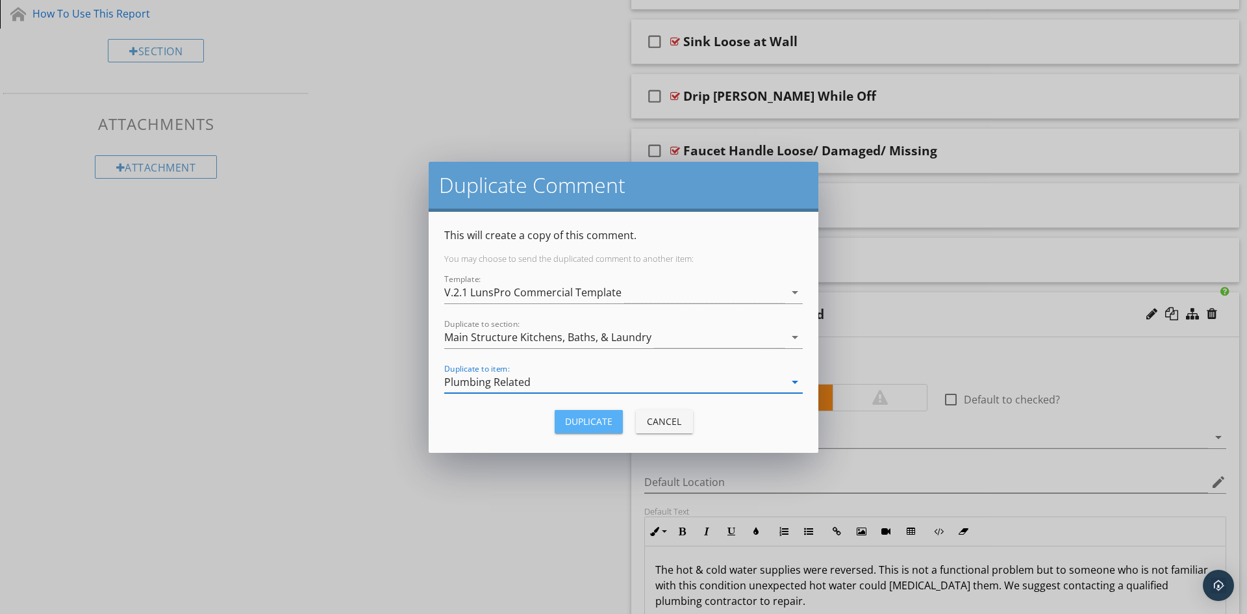
click at [594, 416] on div "Duplicate" at bounding box center [588, 421] width 47 height 14
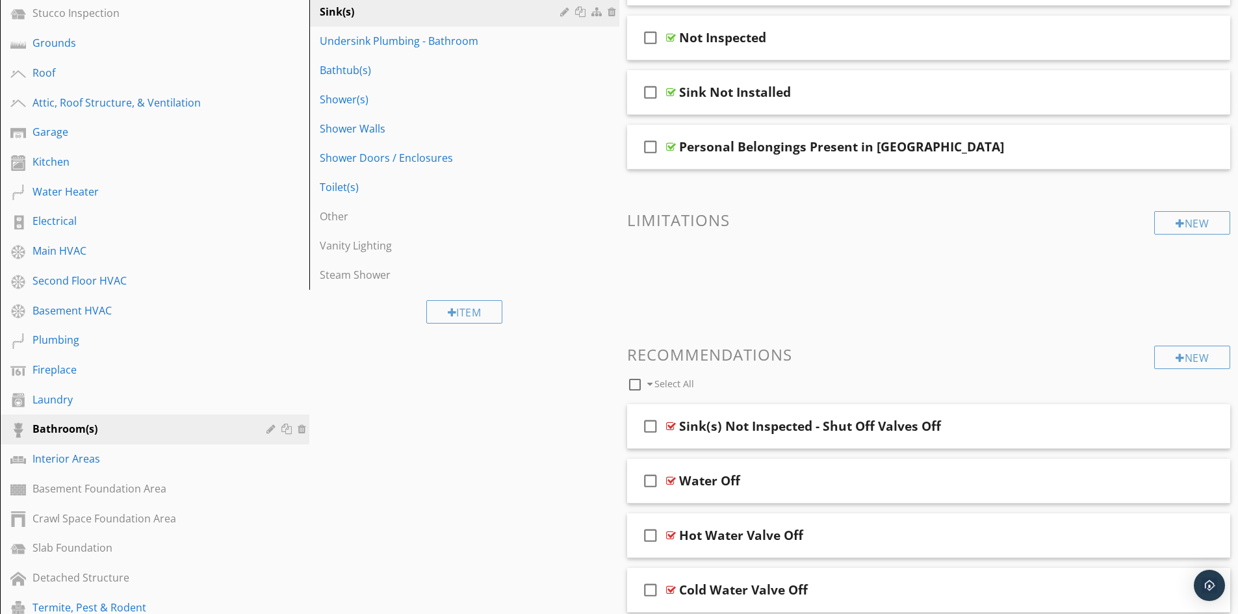
scroll to position [0, 0]
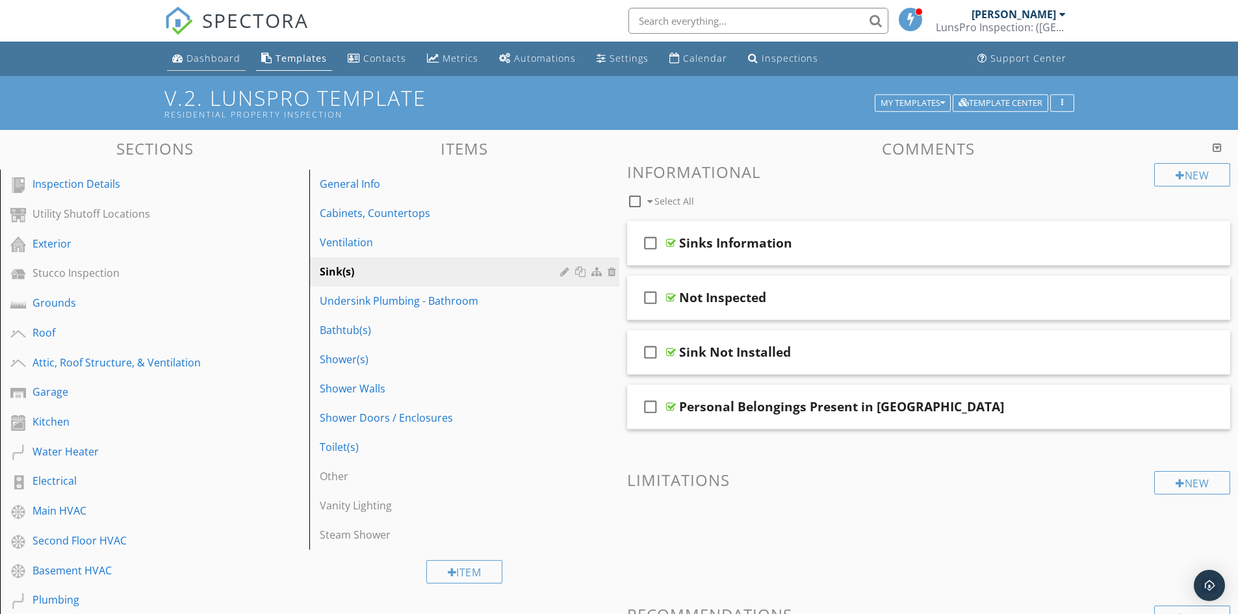
click at [203, 62] on div "Dashboard" at bounding box center [213, 58] width 54 height 12
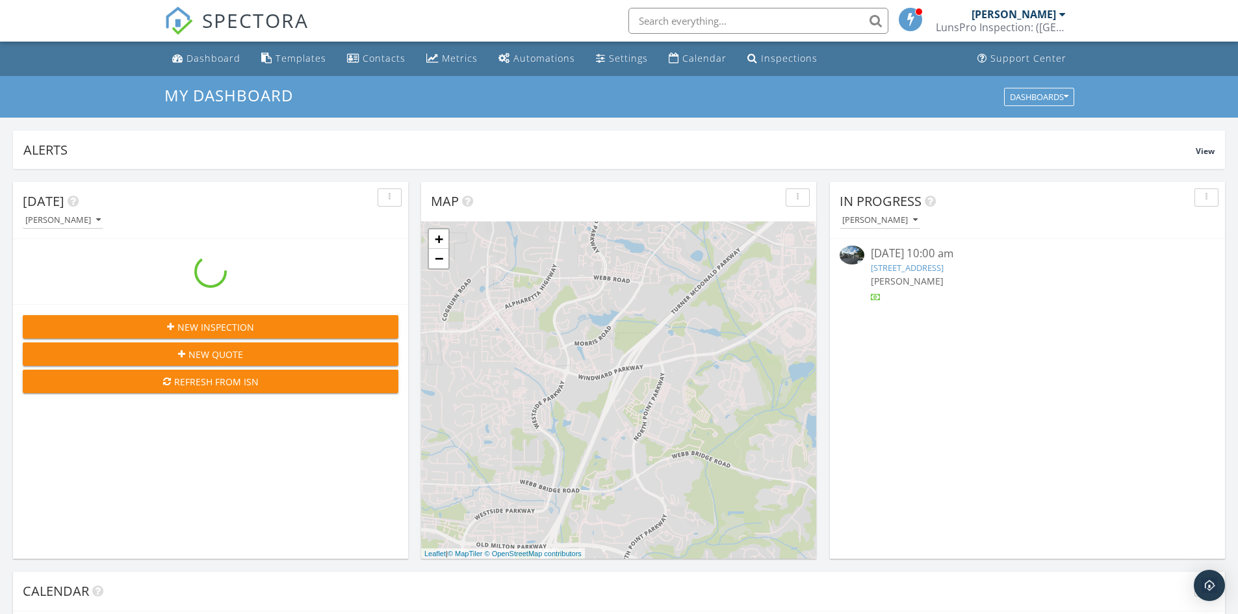
scroll to position [1203, 1258]
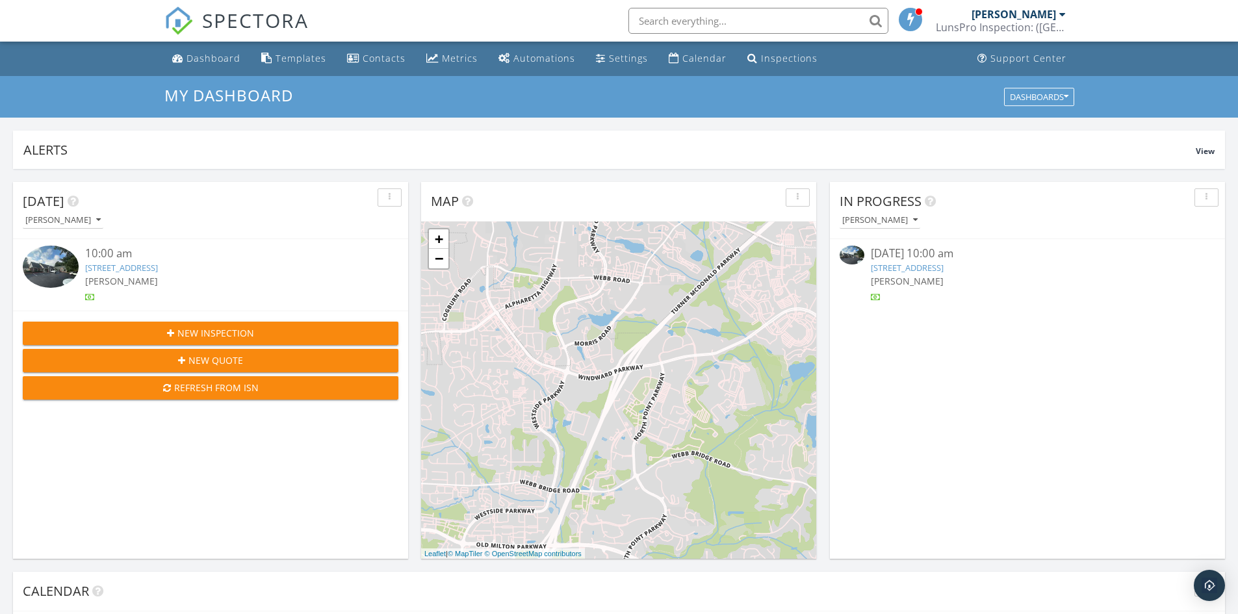
click at [903, 268] on link "331 Arcado Rd NW, Lilburn, GA 30047" at bounding box center [907, 268] width 73 height 12
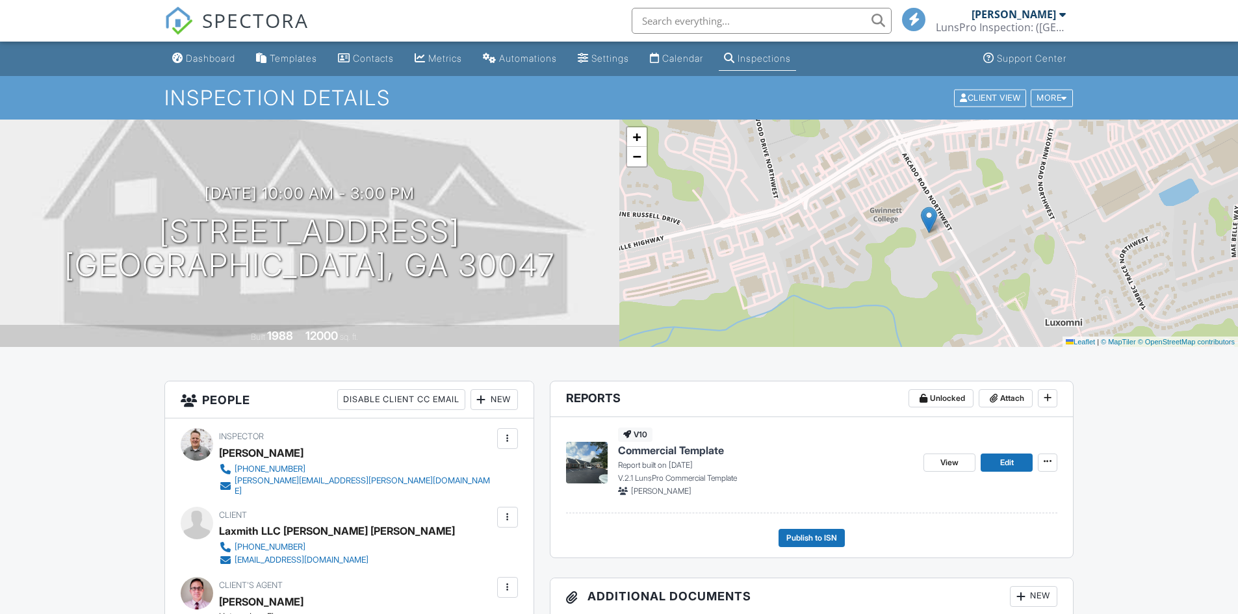
scroll to position [195, 0]
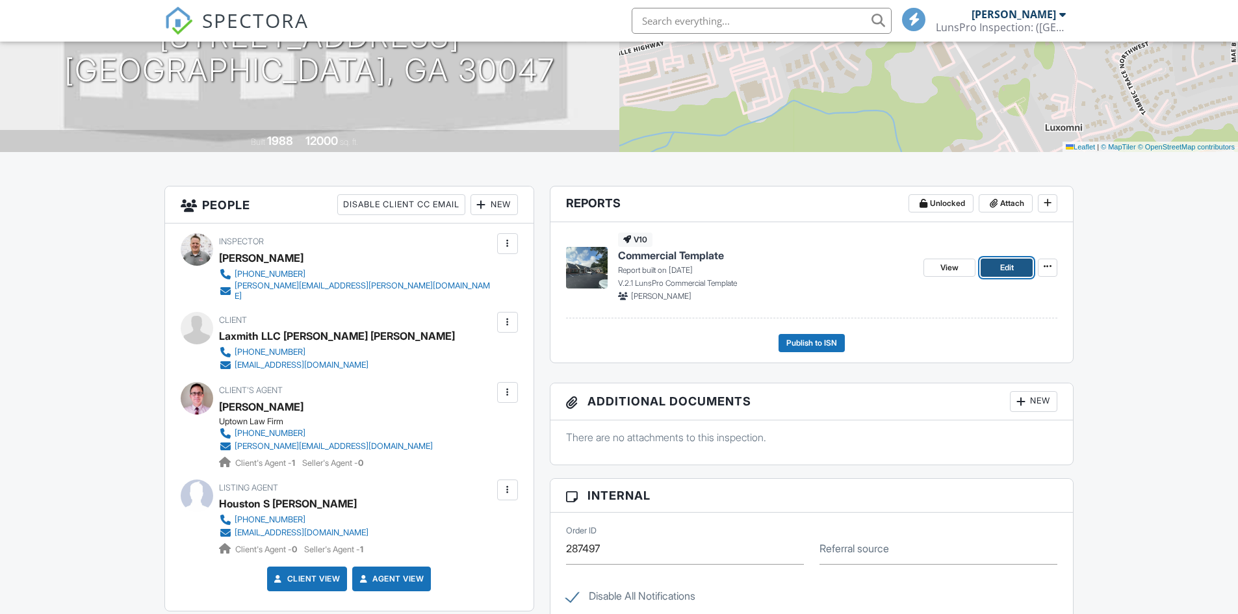
click at [1000, 268] on span "Edit" at bounding box center [1007, 267] width 14 height 13
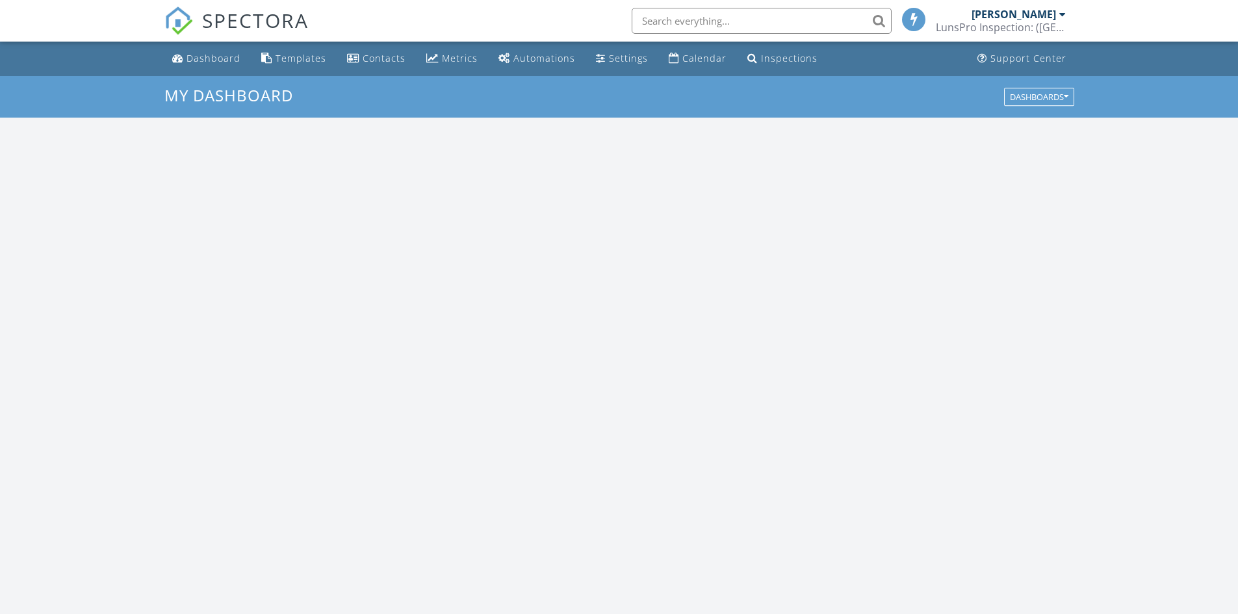
scroll to position [1203, 1258]
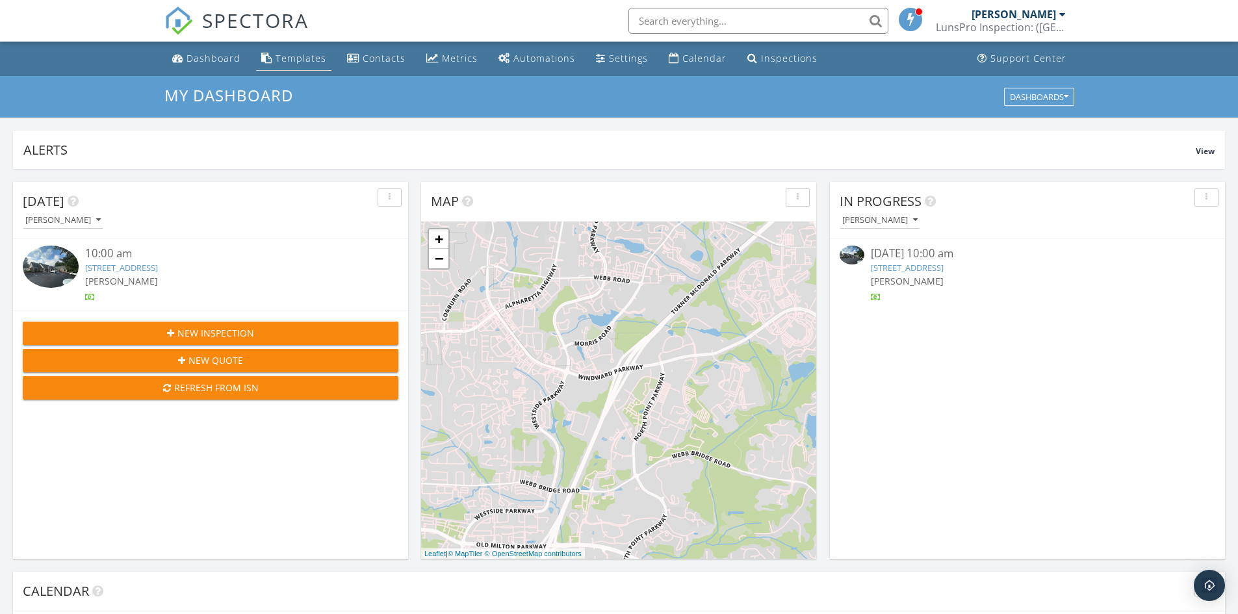
click at [307, 60] on div "Templates" at bounding box center [300, 58] width 51 height 12
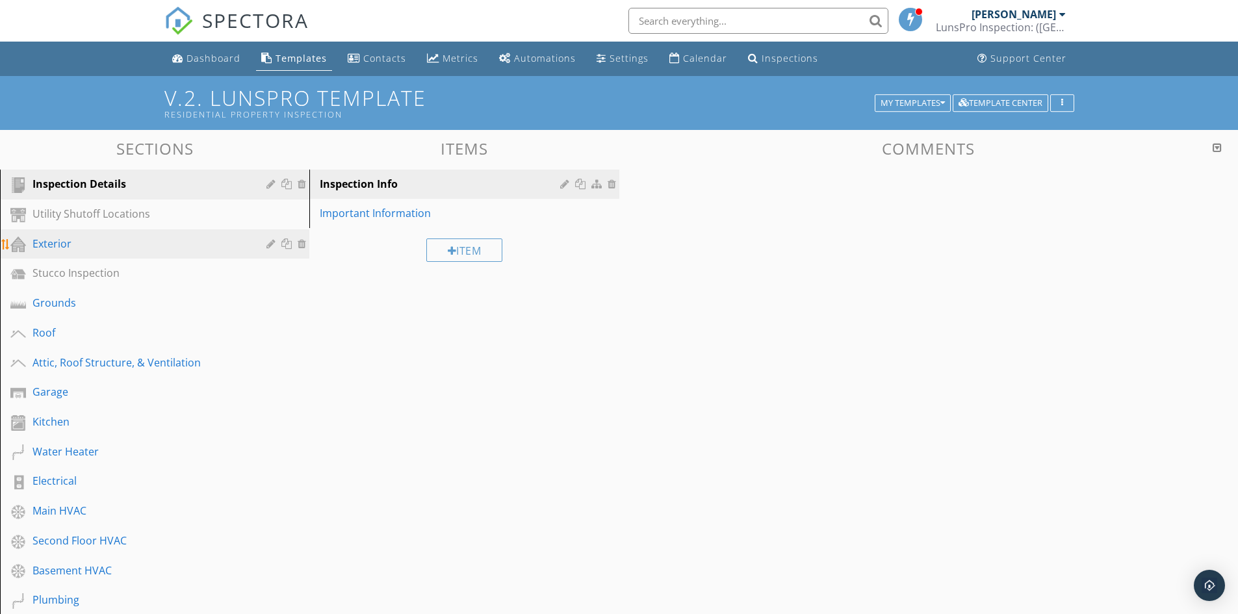
click at [54, 244] on div "Exterior" at bounding box center [139, 244] width 215 height 16
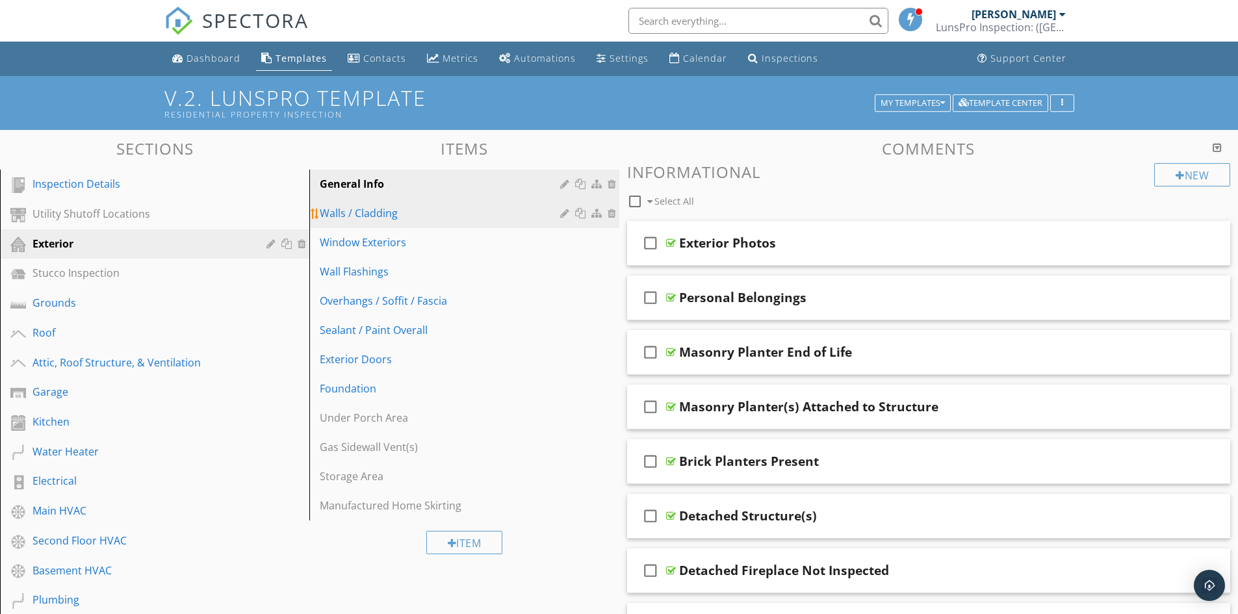
click at [373, 207] on div "Walls / Cladding" at bounding box center [442, 213] width 244 height 16
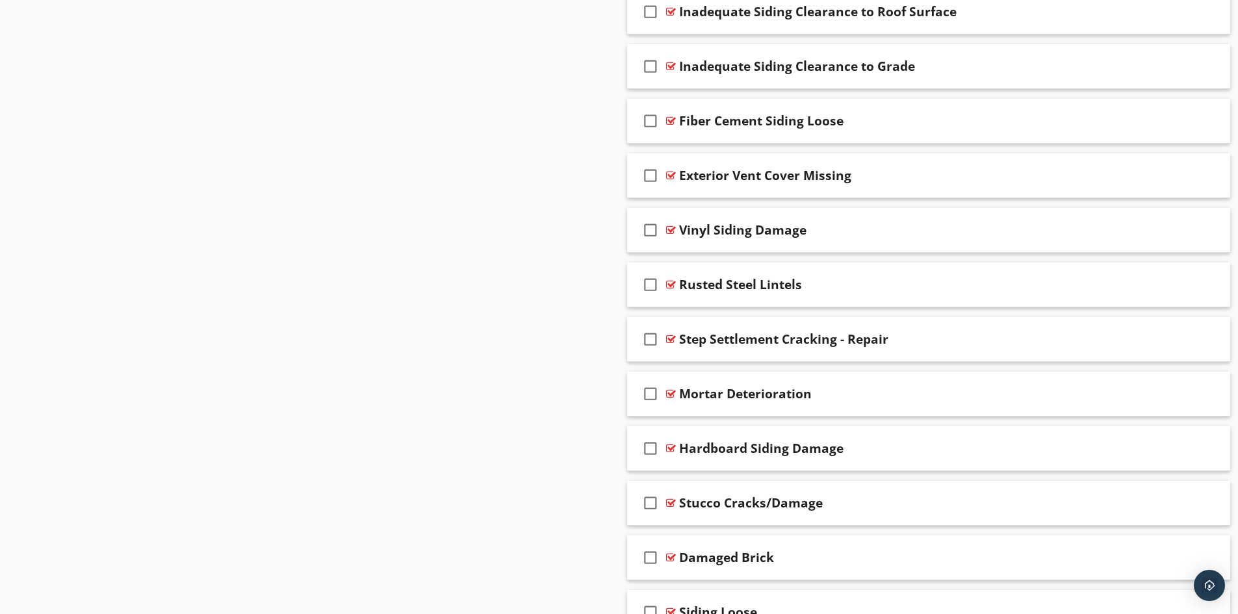
scroll to position [1754, 0]
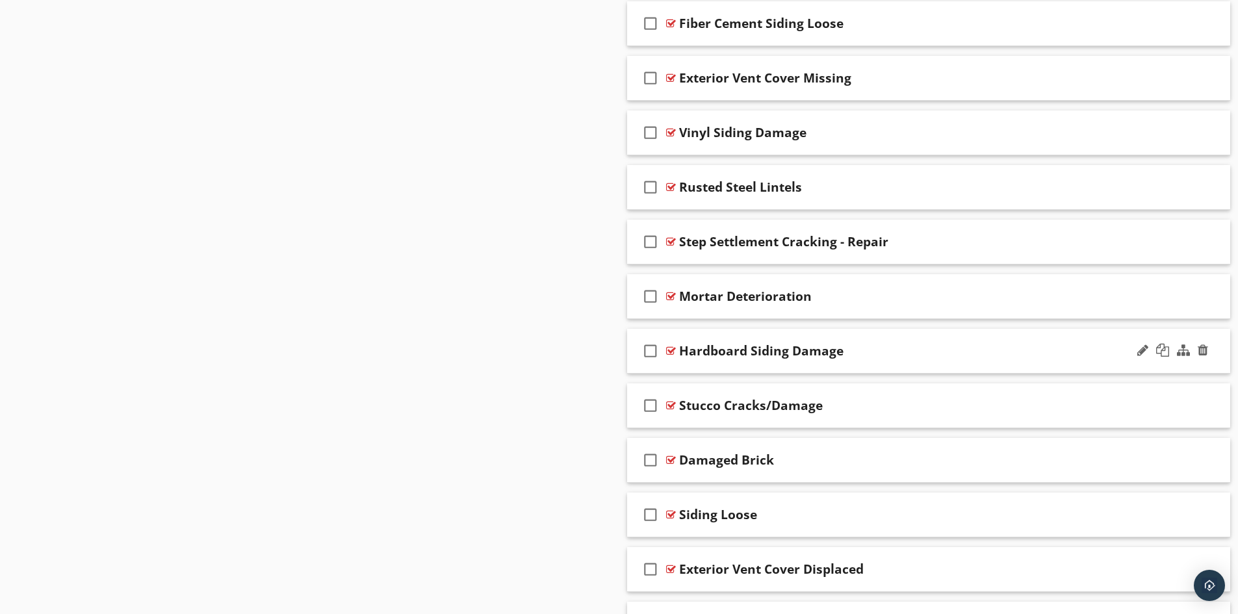
click at [671, 351] on div at bounding box center [671, 351] width 10 height 10
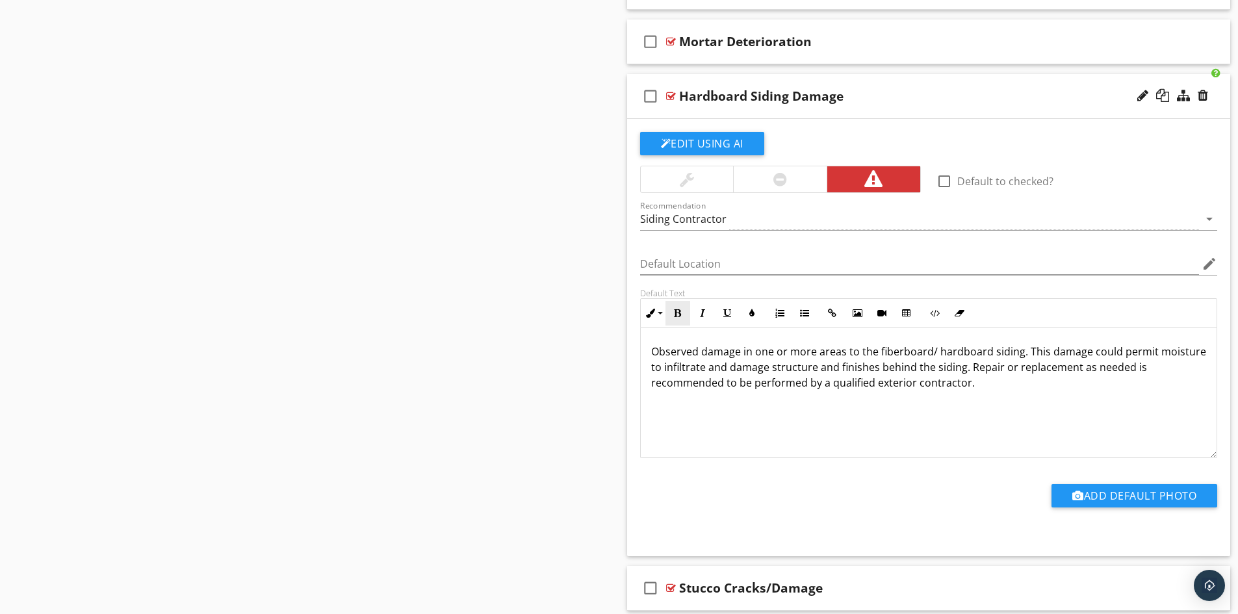
scroll to position [2014, 0]
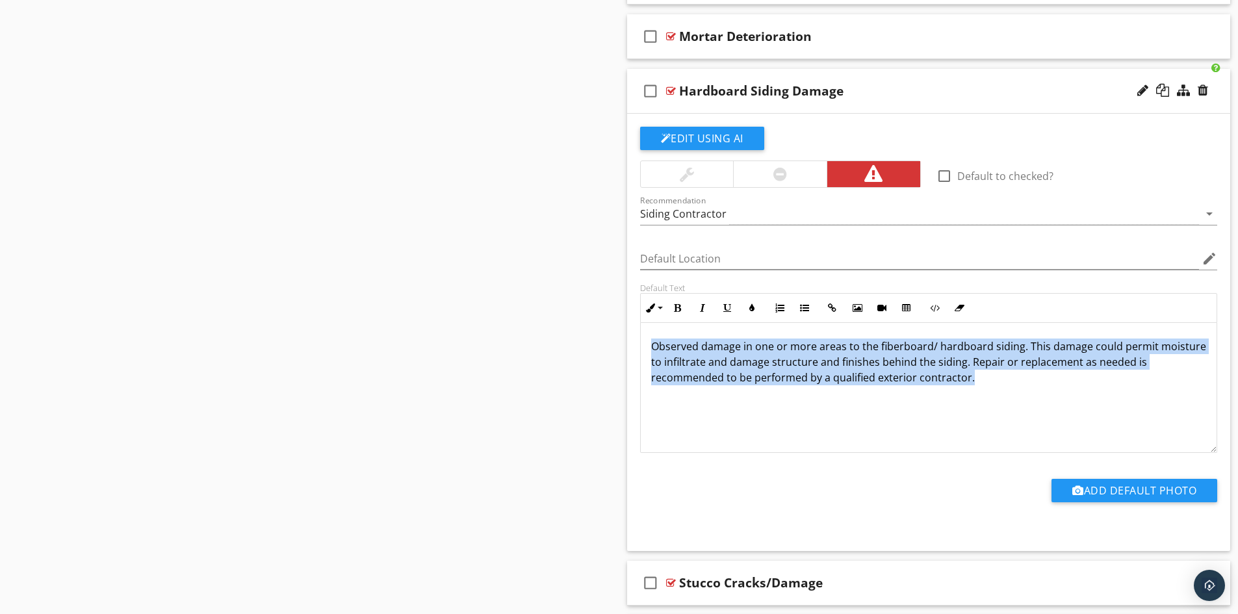
drag, startPoint x: 652, startPoint y: 347, endPoint x: 1021, endPoint y: 377, distance: 370.9
click at [1021, 377] on p "Observed damage in one or more areas to the fiberboard/ hardboard siding. This …" at bounding box center [928, 361] width 555 height 47
copy p "Observed damage in one or more areas to the fiberboard/ hardboard siding. This …"
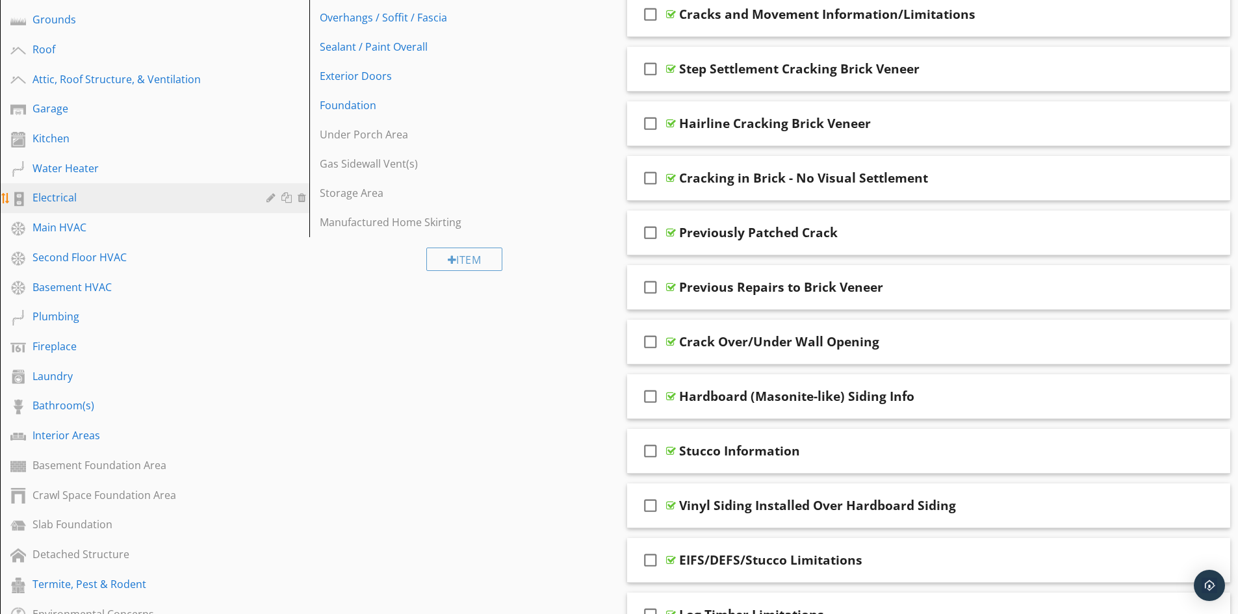
scroll to position [260, 0]
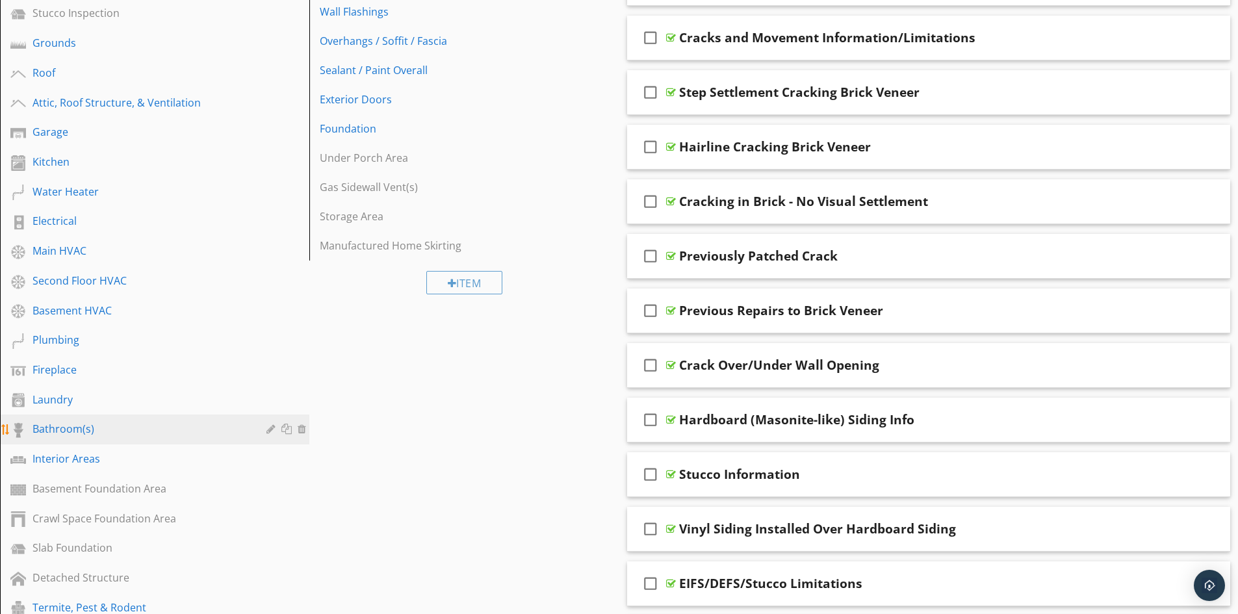
click at [65, 426] on div "Bathroom(s)" at bounding box center [139, 429] width 215 height 16
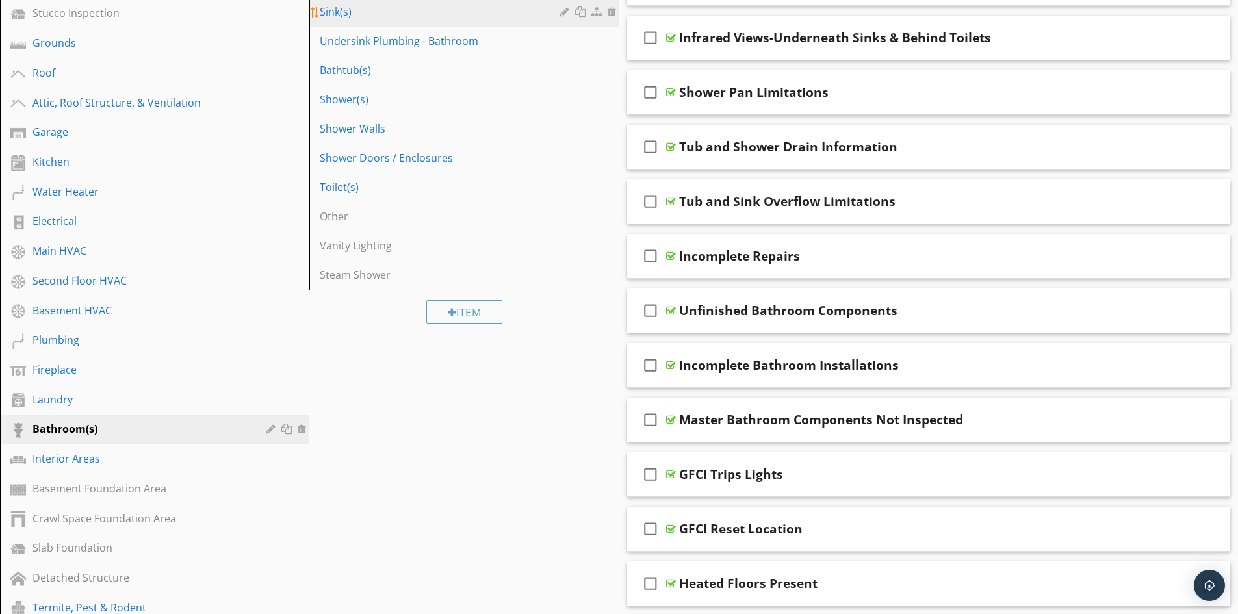
click at [342, 15] on div "Sink(s)" at bounding box center [442, 12] width 244 height 16
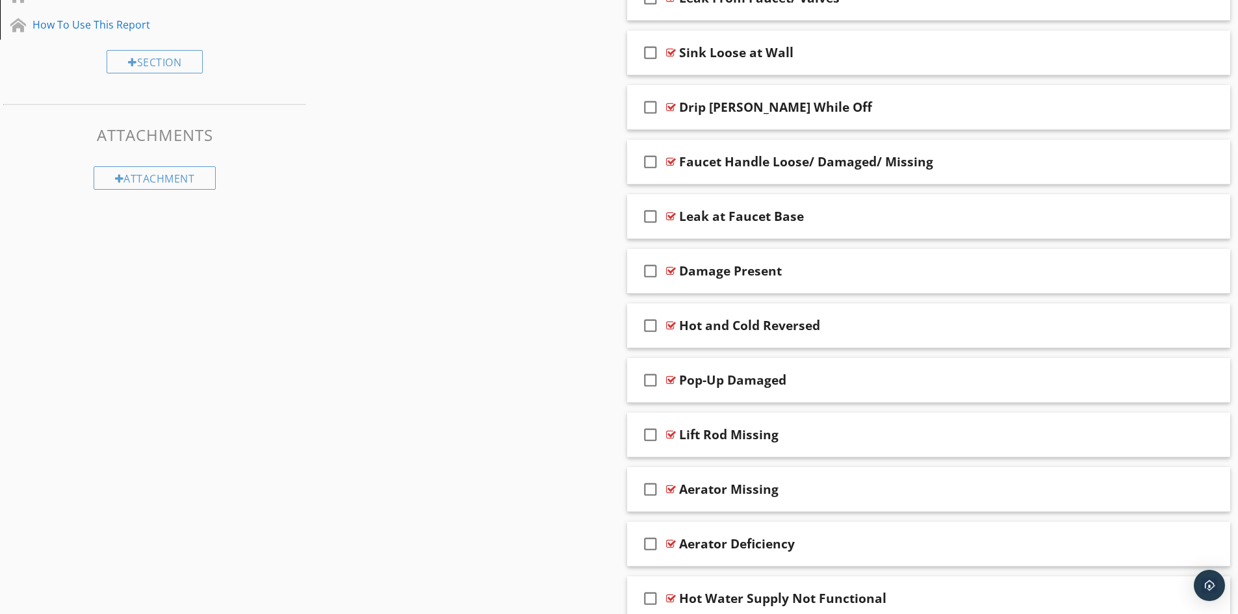
scroll to position [1299, 0]
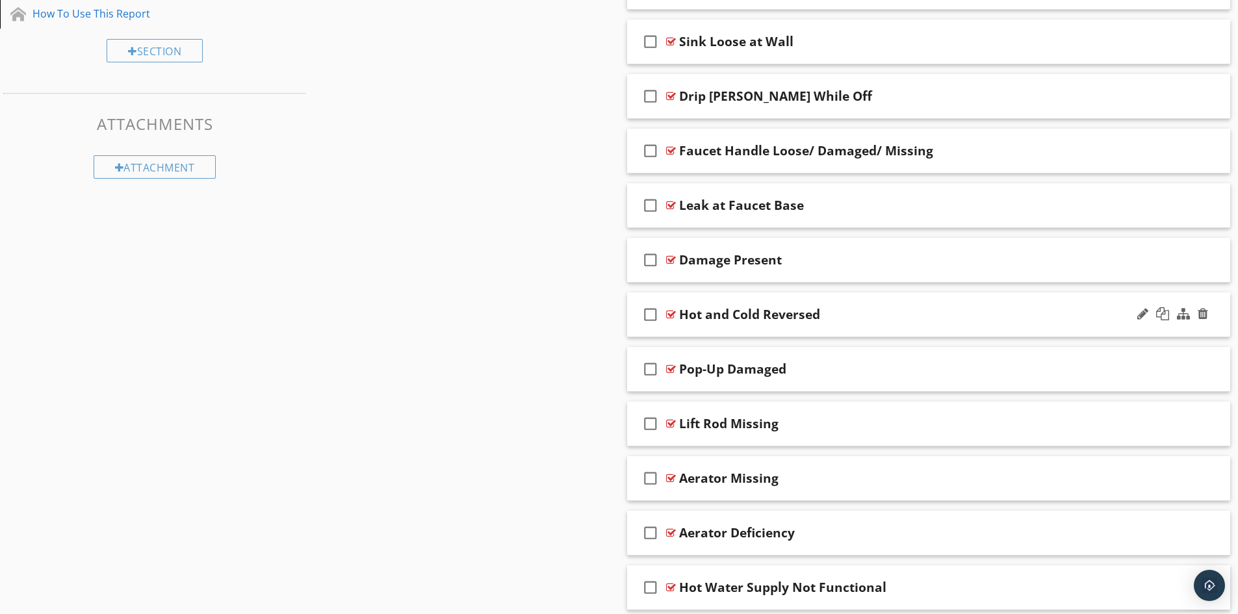
click at [673, 315] on div at bounding box center [671, 314] width 10 height 10
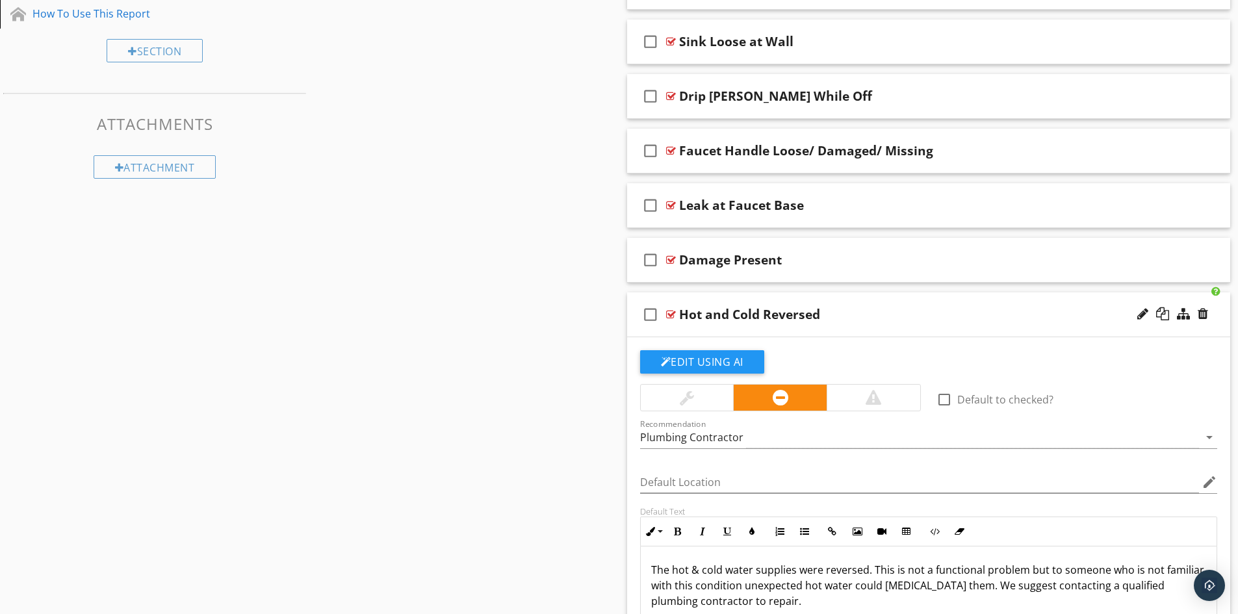
scroll to position [1429, 0]
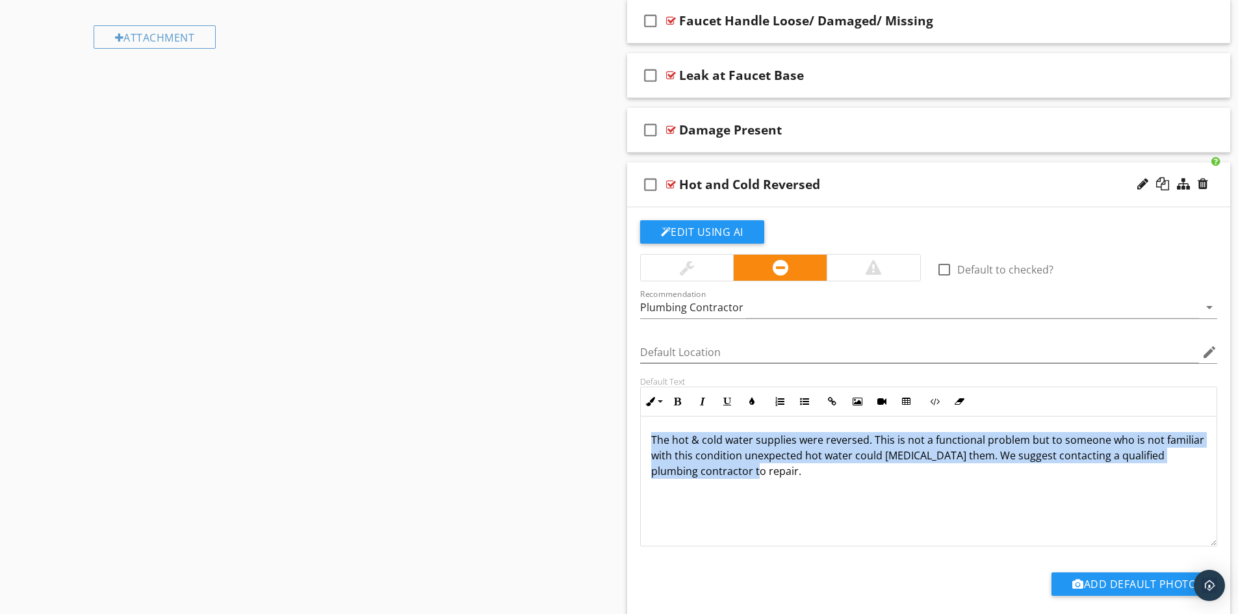
drag, startPoint x: 650, startPoint y: 439, endPoint x: 793, endPoint y: 487, distance: 150.4
click at [793, 487] on div "The hot & cold water supplies were reversed. This is not a functional problem b…" at bounding box center [929, 481] width 576 height 130
copy p "The hot & cold water supplies were reversed. This is not a functional problem b…"
